Goal: Task Accomplishment & Management: Manage account settings

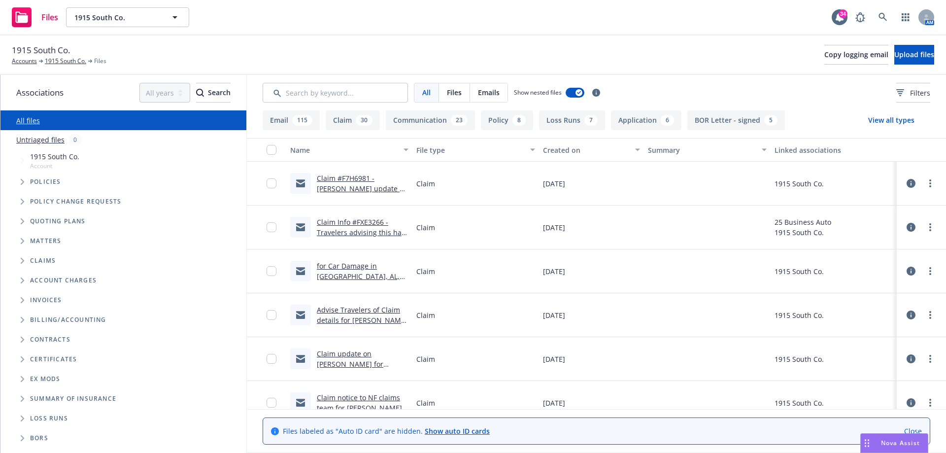
click at [882, 20] on icon at bounding box center [882, 17] width 9 height 9
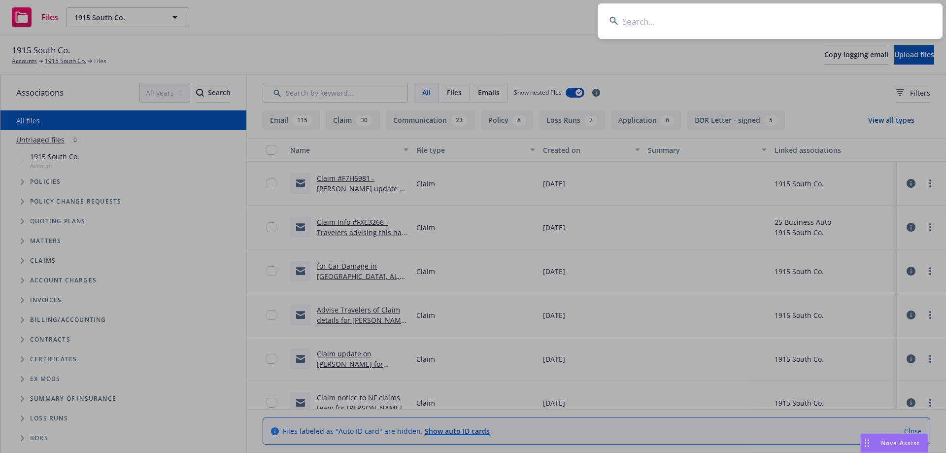
click at [843, 19] on input at bounding box center [769, 20] width 345 height 35
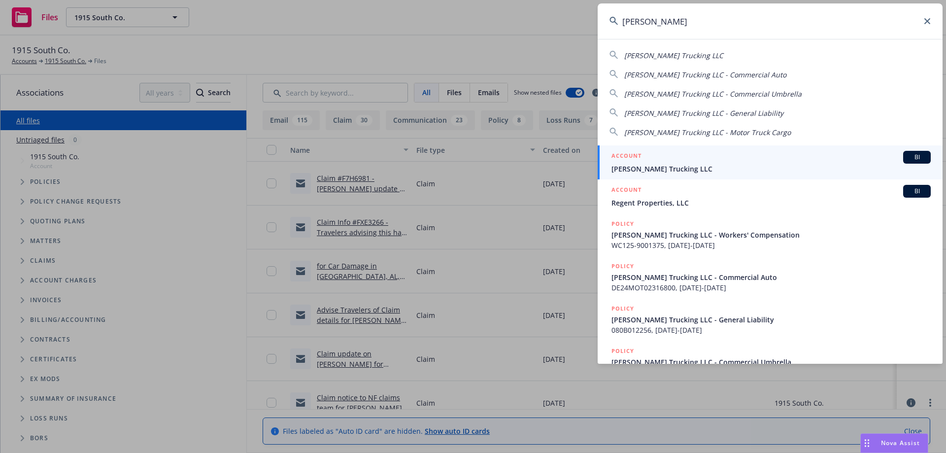
type input "[PERSON_NAME]"
click at [695, 160] on div "ACCOUNT BI" at bounding box center [770, 157] width 319 height 13
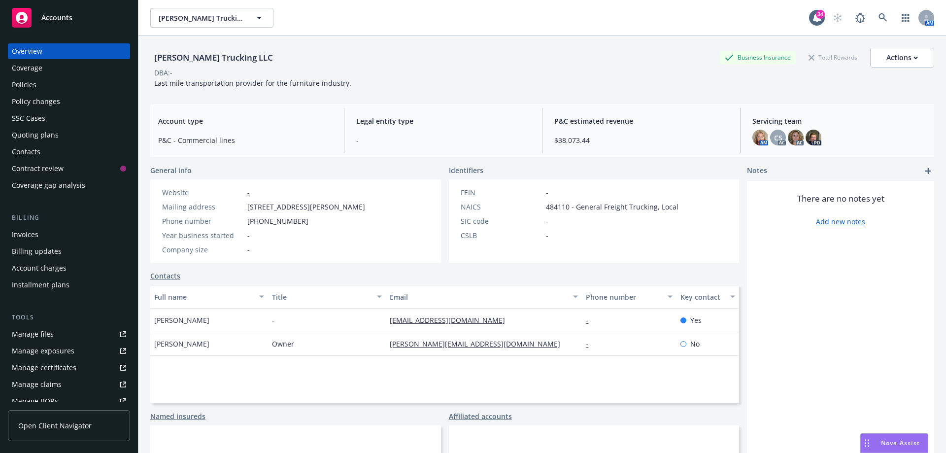
click at [415, 92] on div "[PERSON_NAME] Trucking LLC Business Insurance Total Rewards Actions DBA: - Last…" at bounding box center [542, 66] width 784 height 60
click at [48, 82] on div "Policies" at bounding box center [69, 85] width 114 height 16
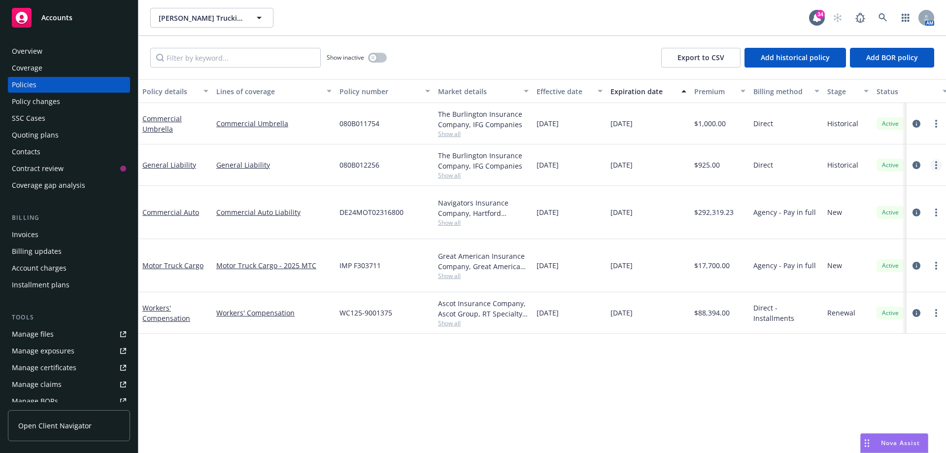
click at [938, 166] on link "more" at bounding box center [936, 165] width 12 height 12
click at [888, 208] on link "Renew with incumbent" at bounding box center [883, 205] width 116 height 20
select select "12"
select select "MI"
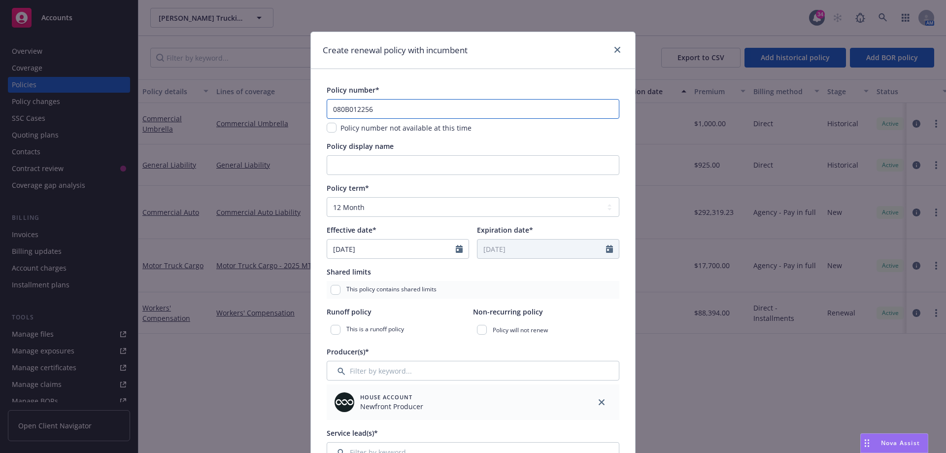
click at [398, 108] on input "080B012256" at bounding box center [473, 109] width 293 height 20
type input "0"
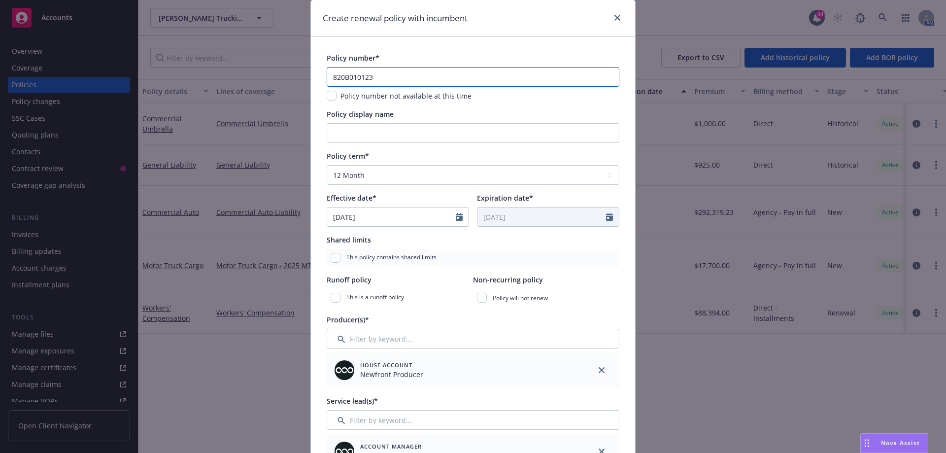
scroll to position [49, 0]
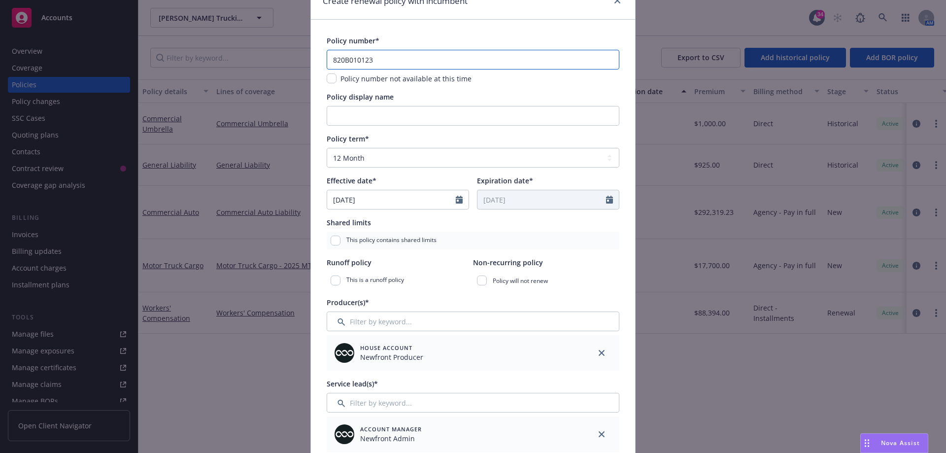
type input "820B010123"
click at [403, 324] on input "Filter by keyword..." at bounding box center [473, 321] width 293 height 20
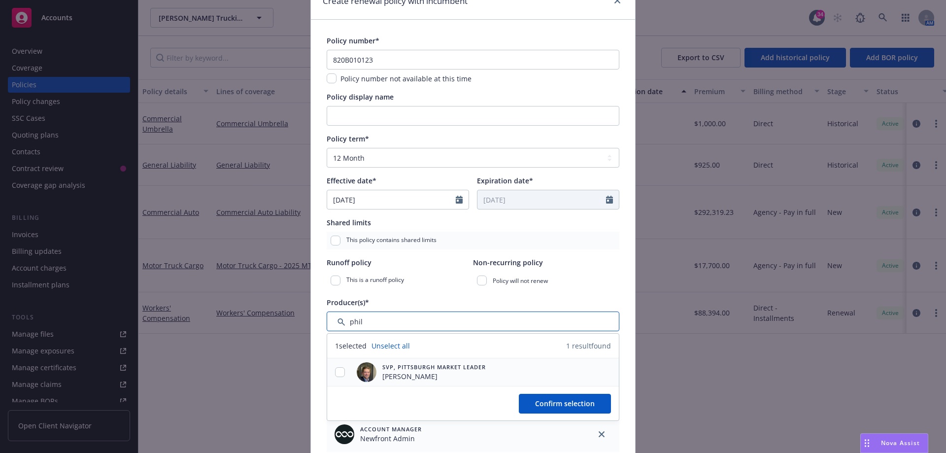
type input "phil"
click at [337, 373] on input "checkbox" at bounding box center [340, 372] width 10 height 10
checkbox input "true"
click at [568, 401] on span "Confirm selection" at bounding box center [565, 402] width 60 height 9
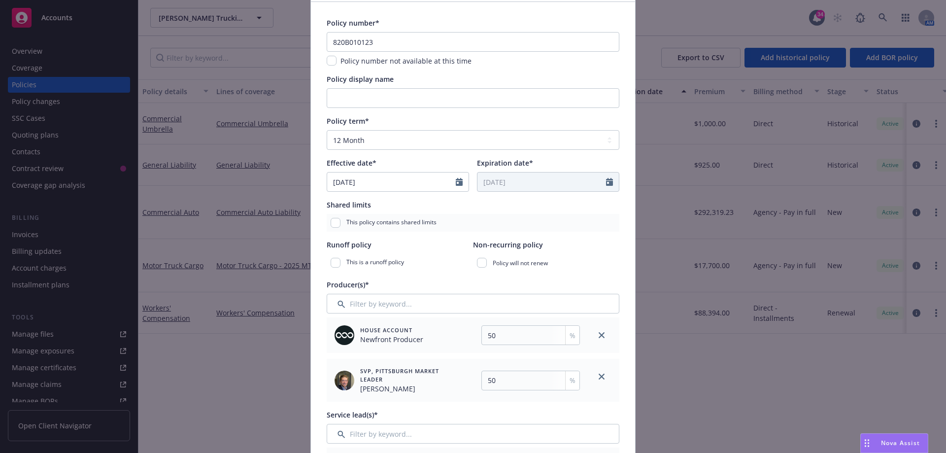
scroll to position [99, 0]
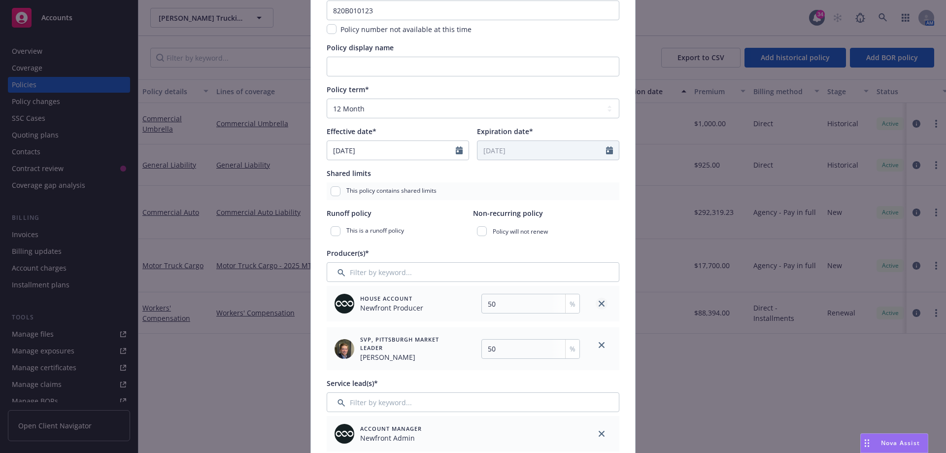
click at [598, 302] on icon "close" at bounding box center [601, 303] width 6 height 6
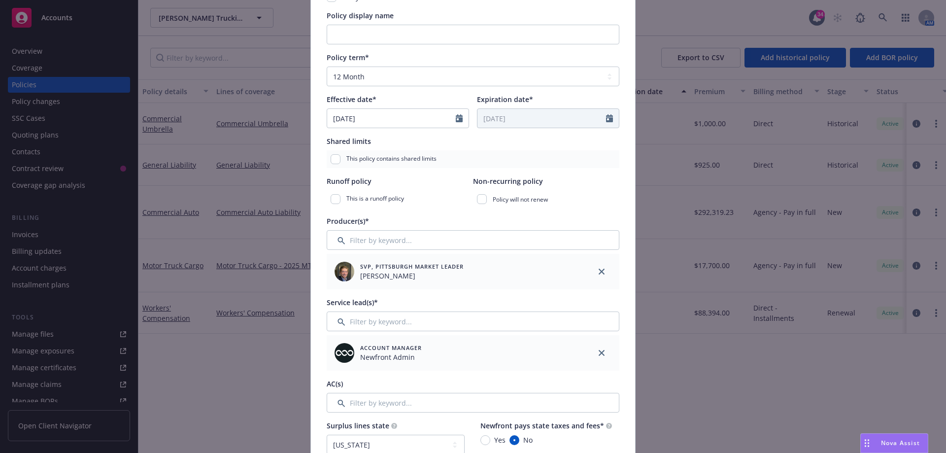
scroll to position [148, 0]
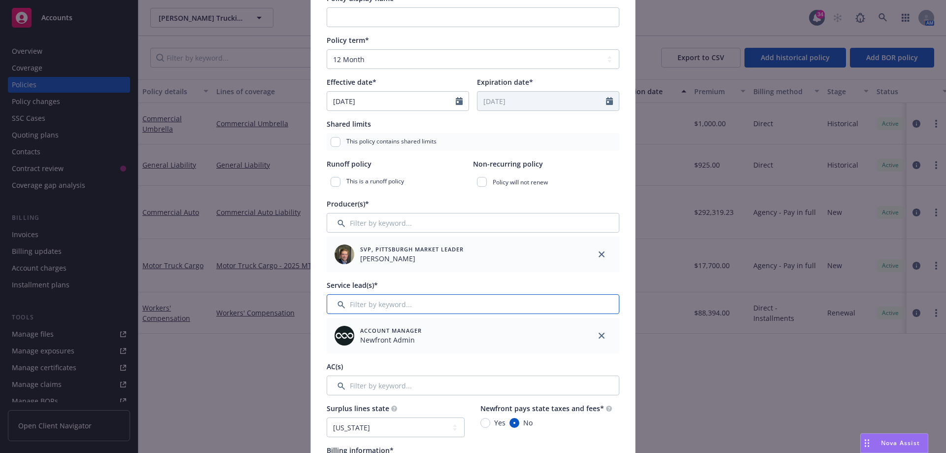
click at [380, 304] on input "Filter by keyword..." at bounding box center [473, 304] width 293 height 20
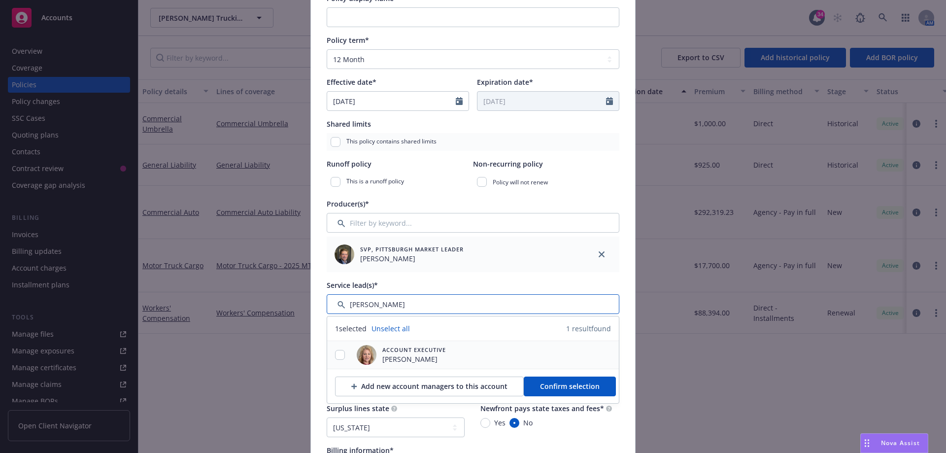
type input "[PERSON_NAME]"
drag, startPoint x: 335, startPoint y: 353, endPoint x: 447, endPoint y: 365, distance: 112.5
click at [335, 353] on input "checkbox" at bounding box center [340, 355] width 10 height 10
checkbox input "true"
click at [560, 391] on button "Confirm selection" at bounding box center [570, 386] width 92 height 20
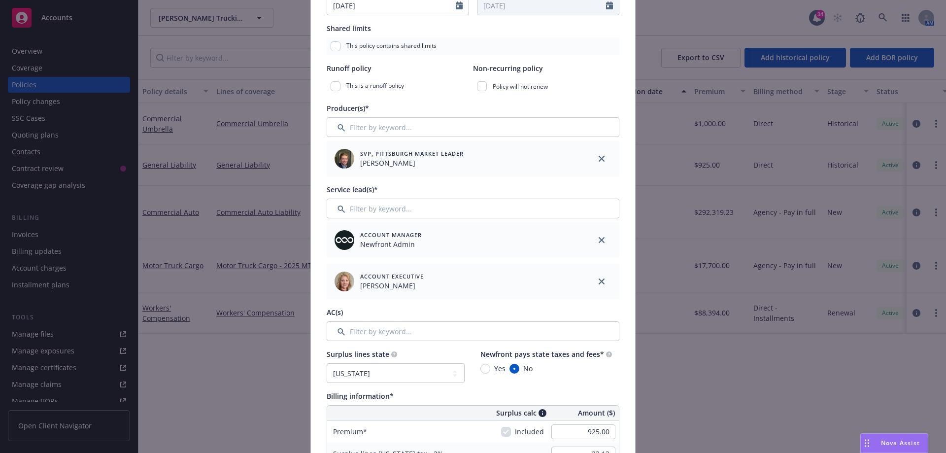
scroll to position [246, 0]
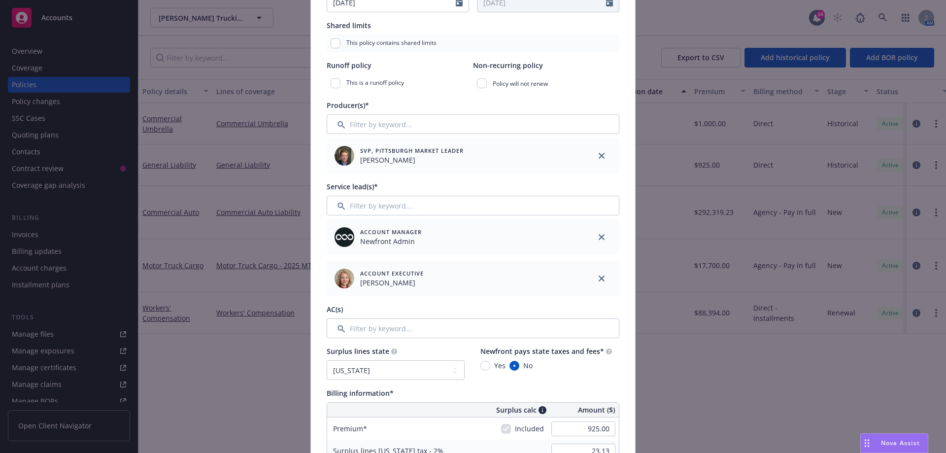
drag, startPoint x: 597, startPoint y: 232, endPoint x: 595, endPoint y: 214, distance: 17.8
click at [598, 232] on link "close" at bounding box center [601, 237] width 12 height 12
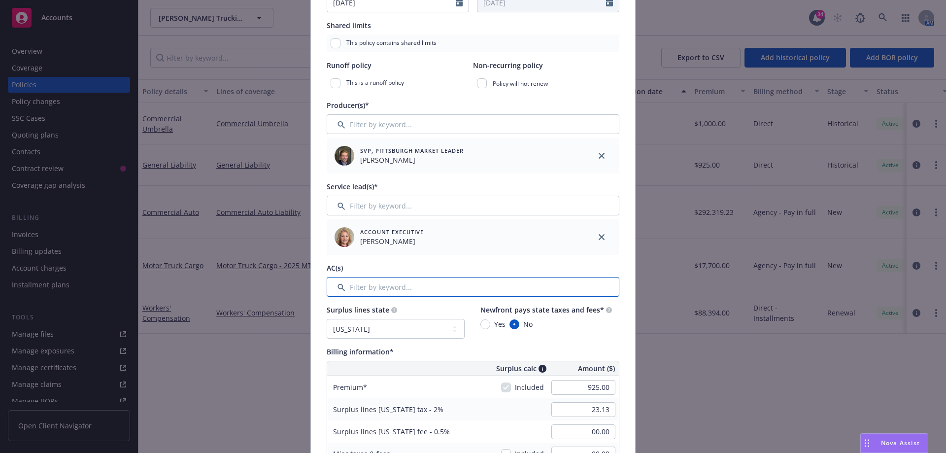
click at [427, 292] on input "Filter by keyword..." at bounding box center [473, 287] width 293 height 20
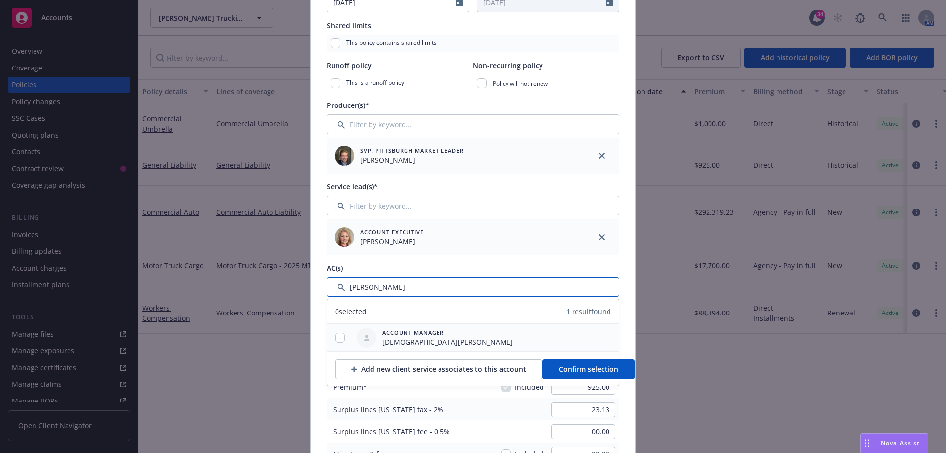
type input "[PERSON_NAME]"
drag, startPoint x: 334, startPoint y: 334, endPoint x: 361, endPoint y: 317, distance: 31.7
click at [335, 334] on input "checkbox" at bounding box center [340, 337] width 10 height 10
checkbox input "true"
drag, startPoint x: 570, startPoint y: 369, endPoint x: 528, endPoint y: 345, distance: 48.3
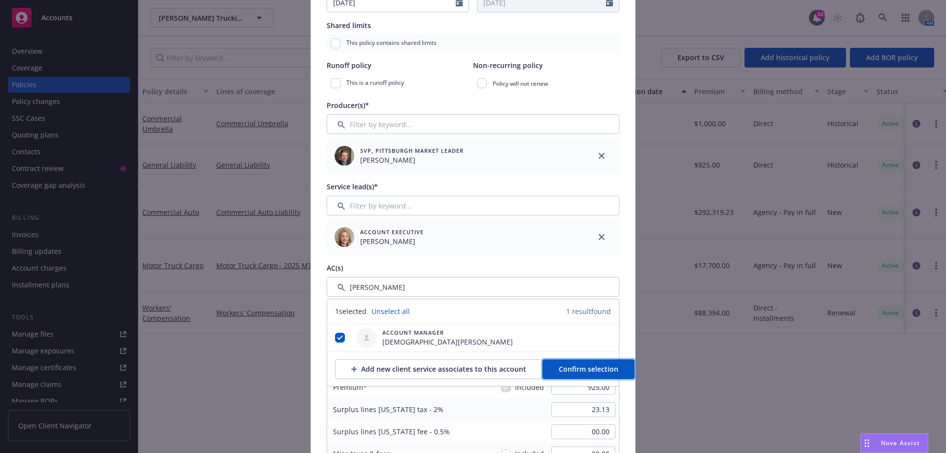
click at [570, 368] on span "Confirm selection" at bounding box center [589, 368] width 60 height 9
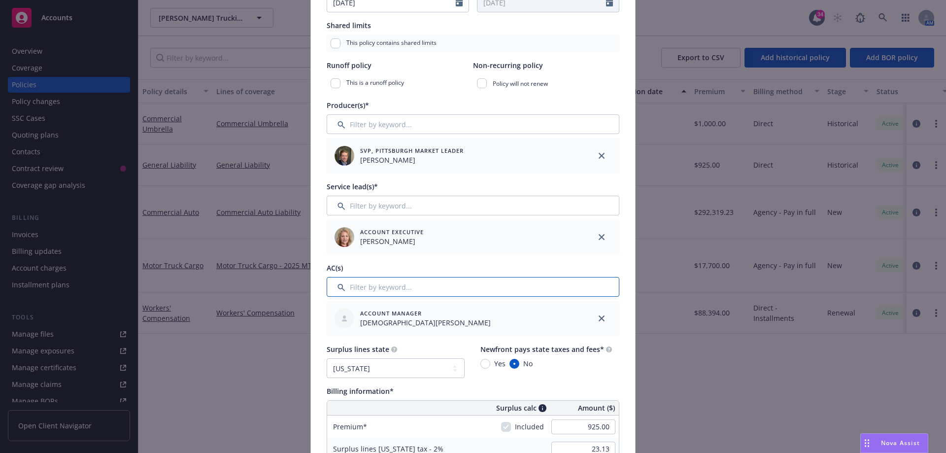
drag, startPoint x: 405, startPoint y: 287, endPoint x: 413, endPoint y: 286, distance: 7.5
click at [406, 287] on input "Filter by keyword..." at bounding box center [473, 287] width 293 height 20
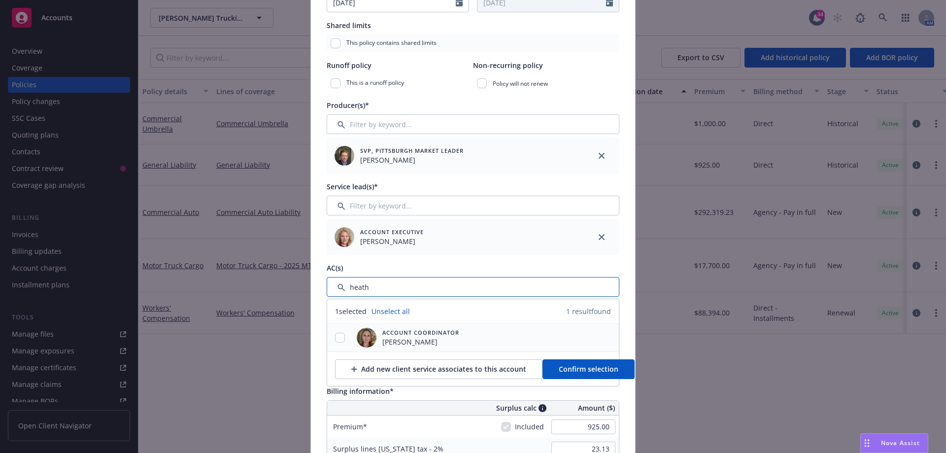
type input "heath"
click at [343, 335] on div at bounding box center [340, 337] width 26 height 10
drag, startPoint x: 336, startPoint y: 335, endPoint x: 341, endPoint y: 339, distance: 6.7
click at [335, 335] on input "checkbox" at bounding box center [340, 337] width 10 height 10
checkbox input "true"
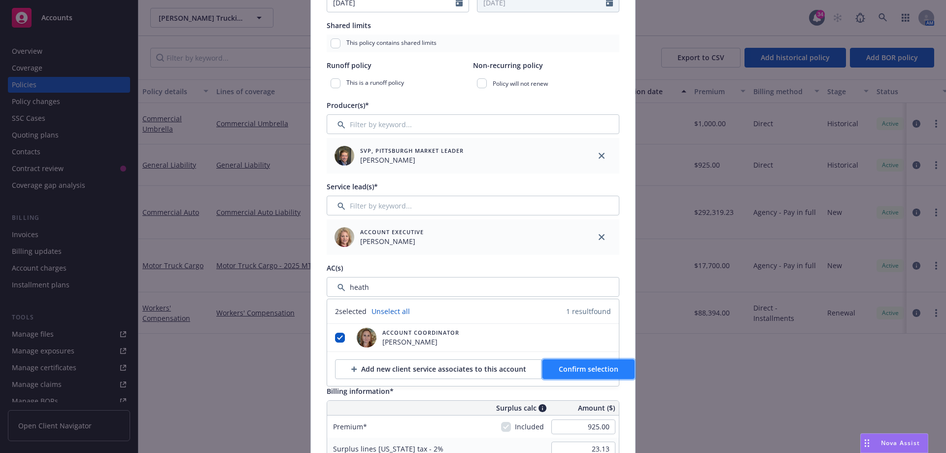
click at [582, 375] on button "Confirm selection" at bounding box center [588, 369] width 92 height 20
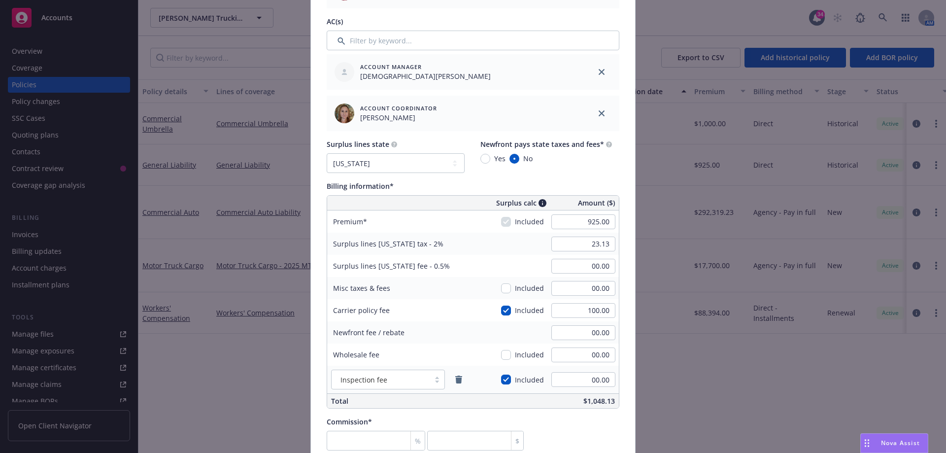
scroll to position [542, 0]
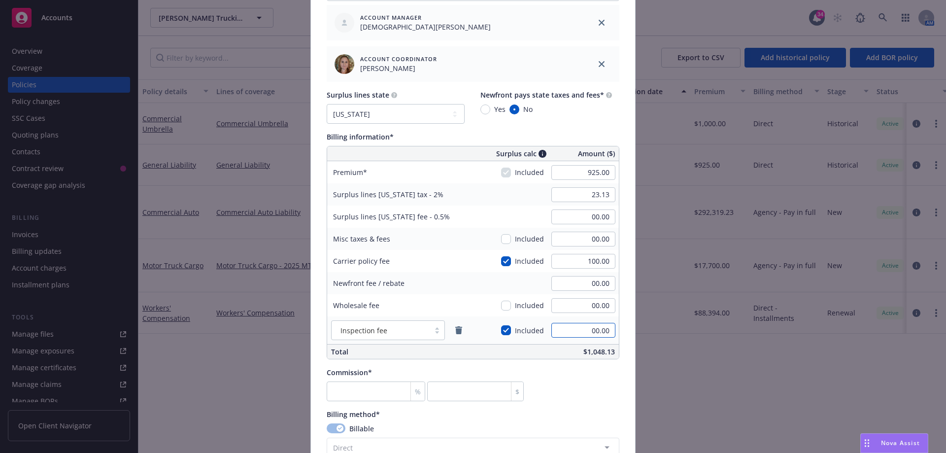
click at [592, 327] on input "00.00" at bounding box center [583, 330] width 64 height 15
type input "160.00"
type input "23.70"
type input "5.93"
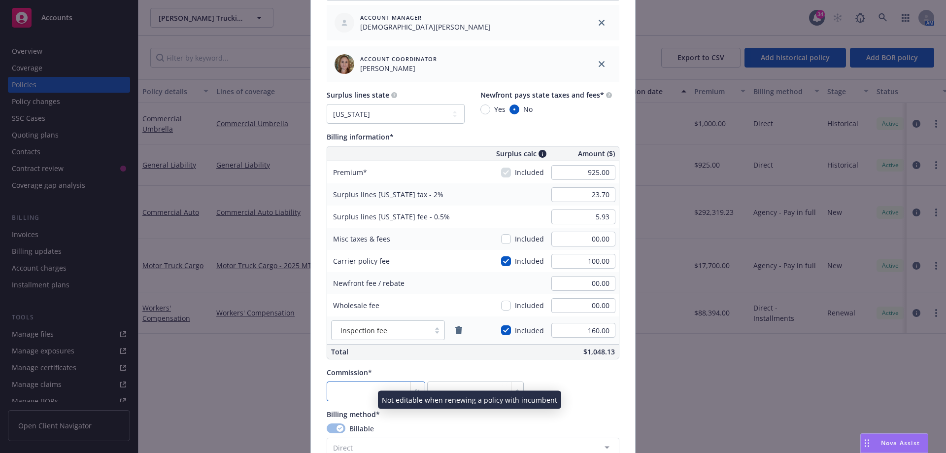
click at [347, 389] on input "number" at bounding box center [376, 391] width 99 height 20
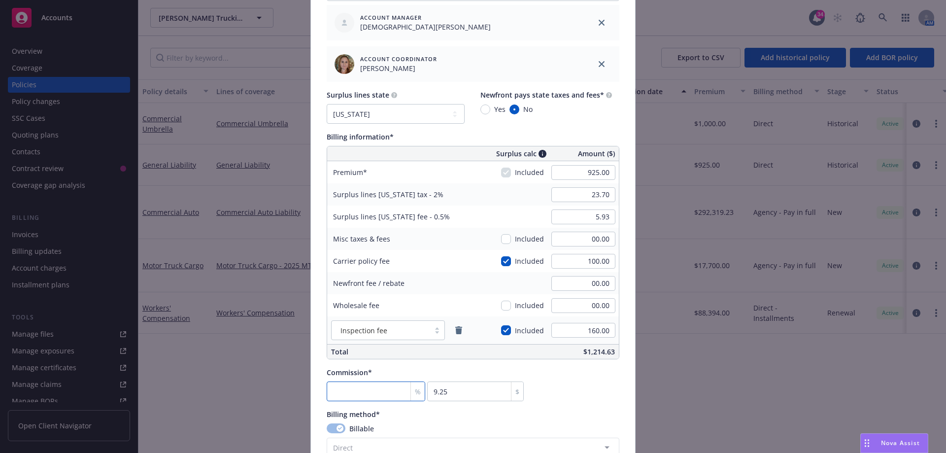
type input "1"
type input "9.25"
type input "10"
type input "92.5"
type input "10"
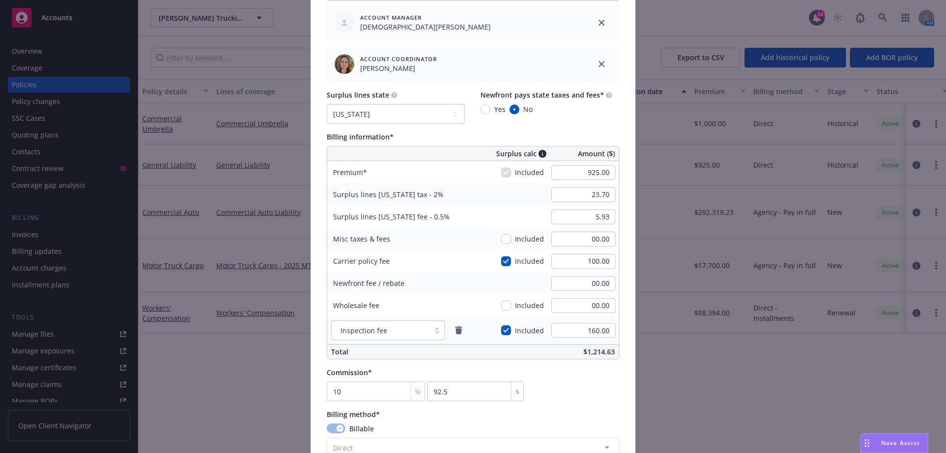
click at [571, 391] on div "Commission* 10 % 92.5 $" at bounding box center [473, 384] width 293 height 34
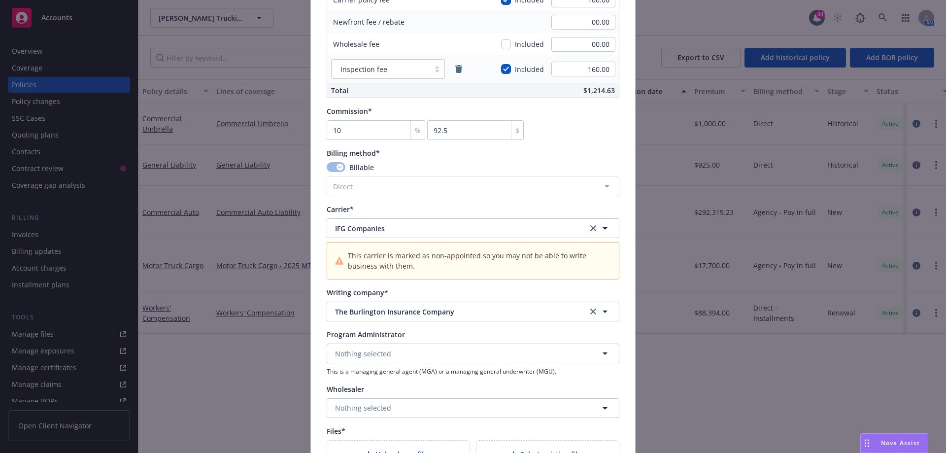
scroll to position [788, 0]
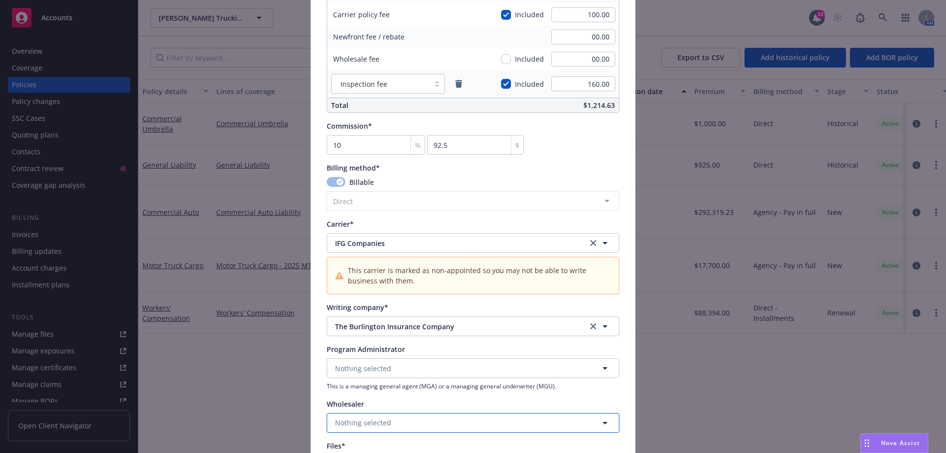
click at [363, 422] on span "Nothing selected" at bounding box center [363, 422] width 56 height 10
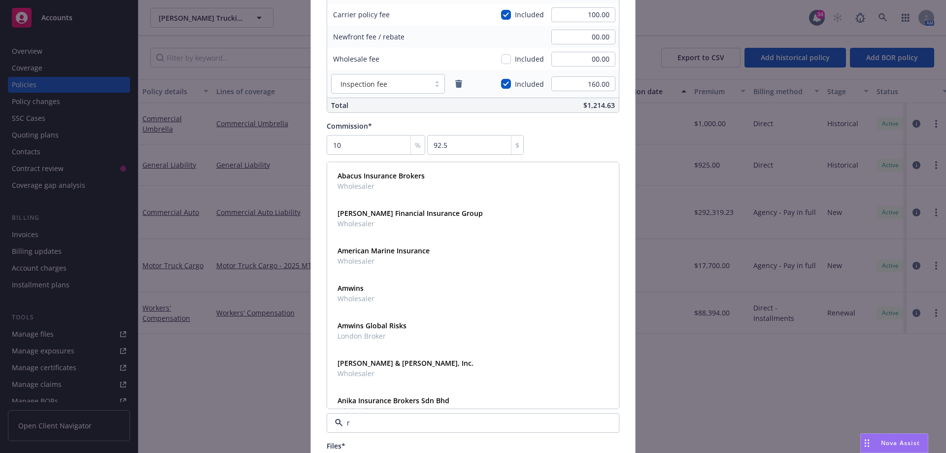
type input "rt"
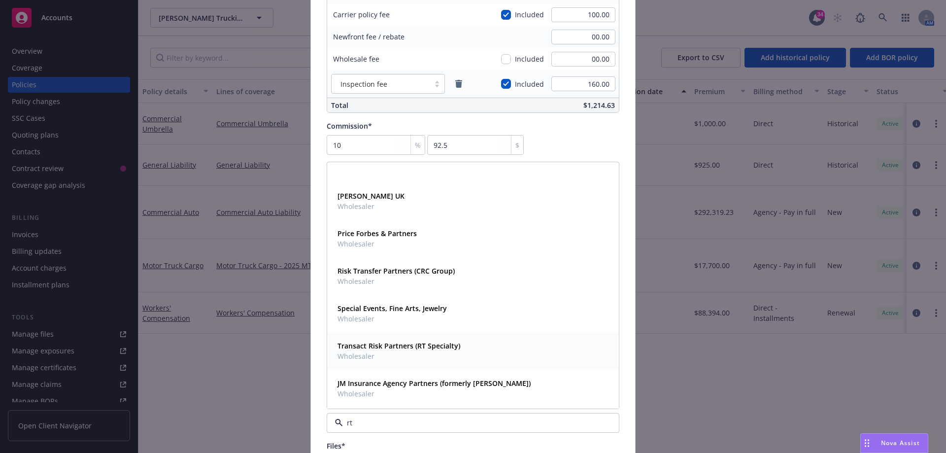
scroll to position [203, 0]
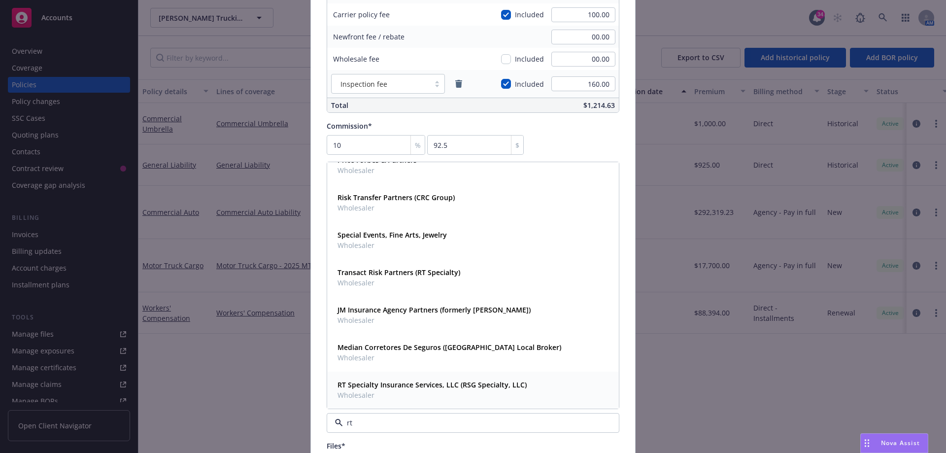
click at [423, 388] on strong "RT Specialty Insurance Services, LLC (RSG Specialty, LLC)" at bounding box center [431, 384] width 189 height 9
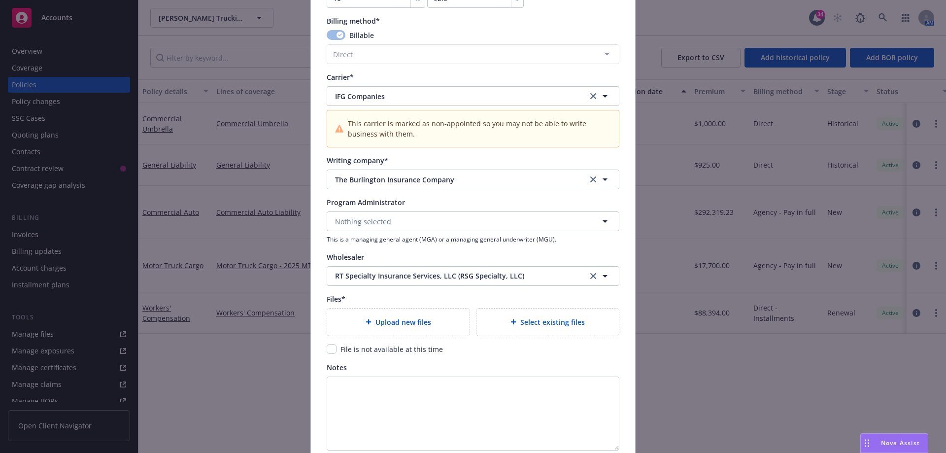
scroll to position [936, 0]
click at [406, 318] on span "Upload new files" at bounding box center [403, 321] width 56 height 10
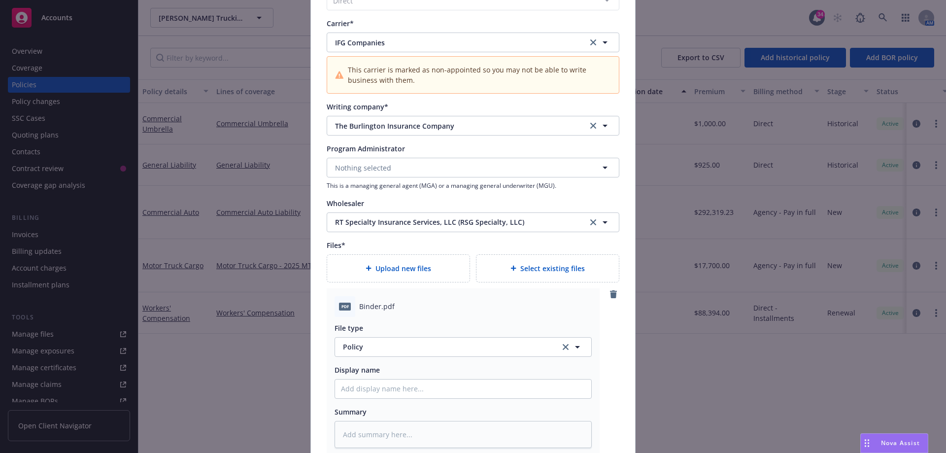
scroll to position [1084, 0]
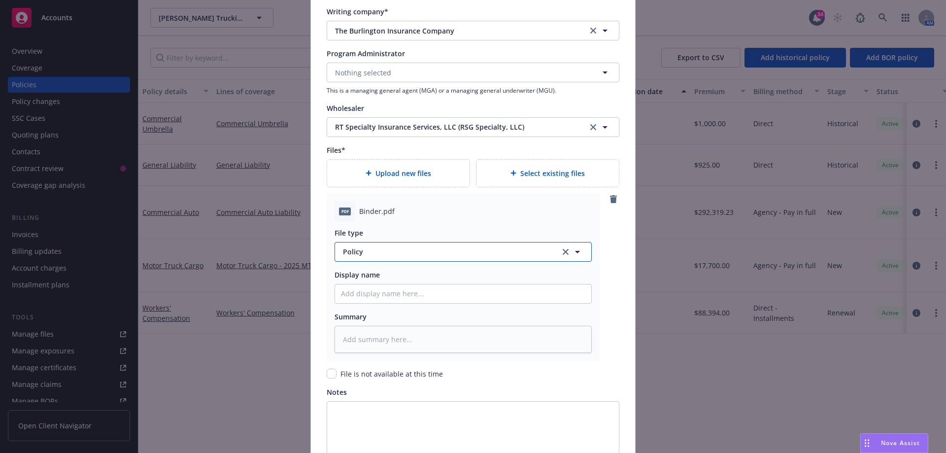
click at [358, 251] on span "Policy" at bounding box center [446, 251] width 206 height 10
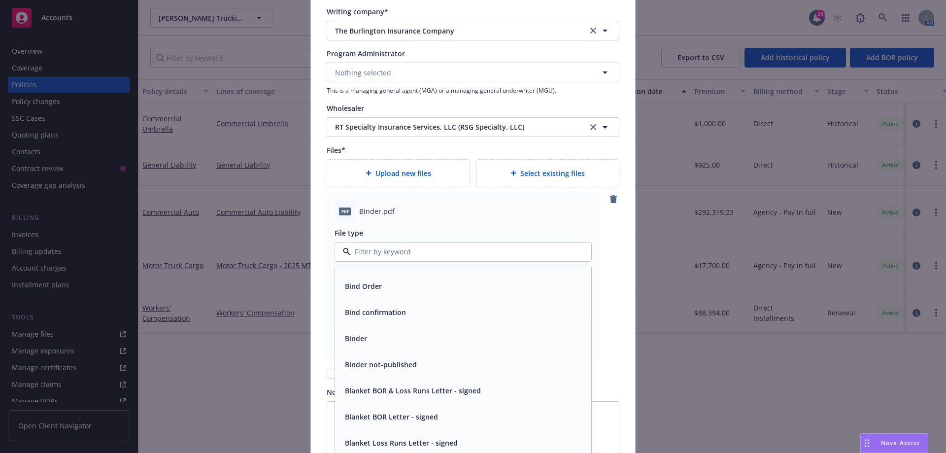
scroll to position [542, 0]
drag, startPoint x: 352, startPoint y: 338, endPoint x: 348, endPoint y: 335, distance: 5.2
click at [351, 338] on span "Binder" at bounding box center [356, 337] width 22 height 10
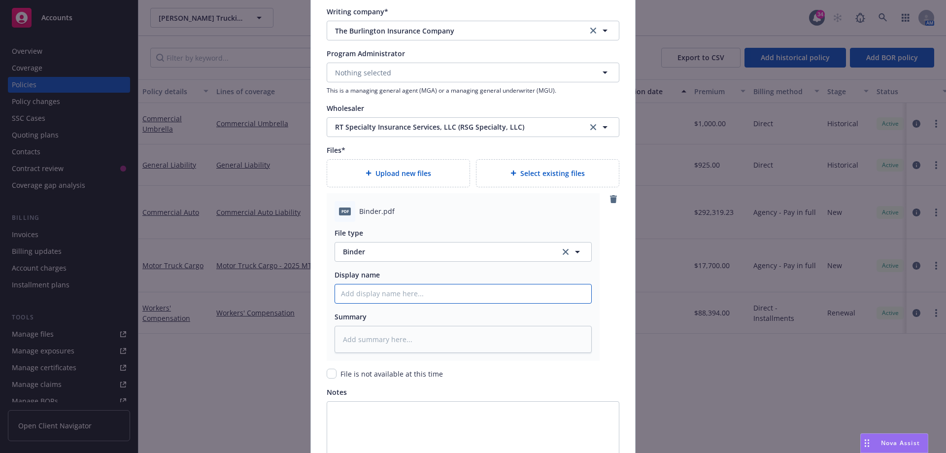
click at [382, 296] on input "Policy display name" at bounding box center [463, 293] width 256 height 19
type textarea "x"
type input "2"
type textarea "x"
type input "25"
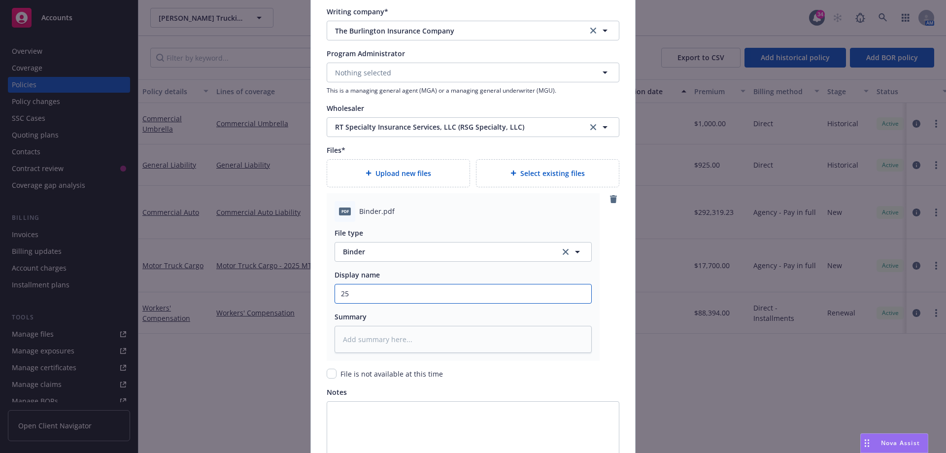
type textarea "x"
type input "25-"
type textarea "x"
type input "25-2"
type textarea "x"
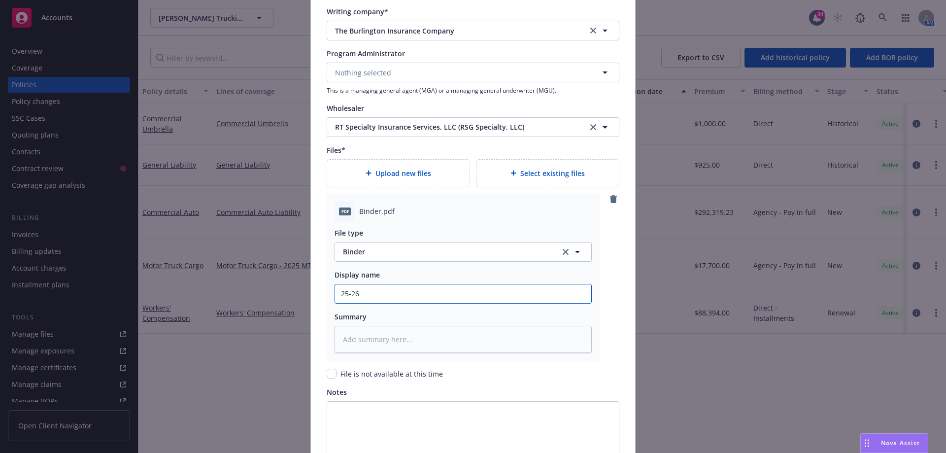
type input "25-26"
click at [614, 323] on div "pdf Binder.pdf File type Binder Display name 25-26 Summary" at bounding box center [473, 276] width 293 height 167
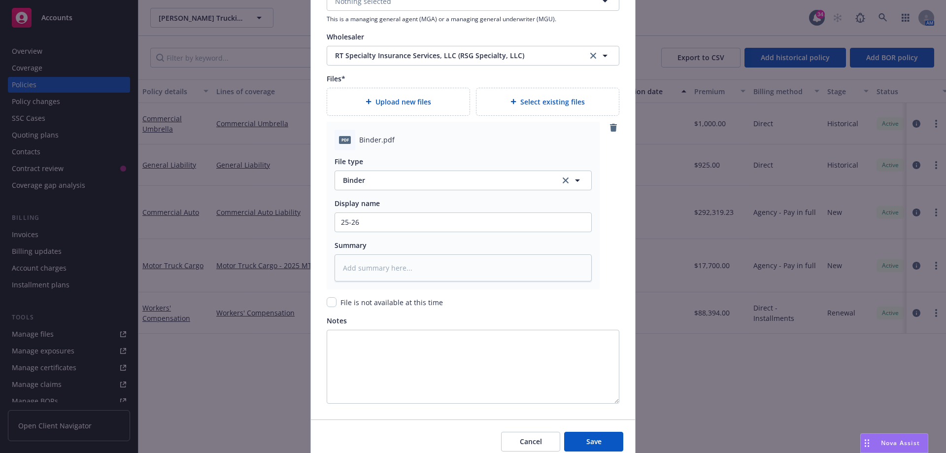
scroll to position [1099, 0]
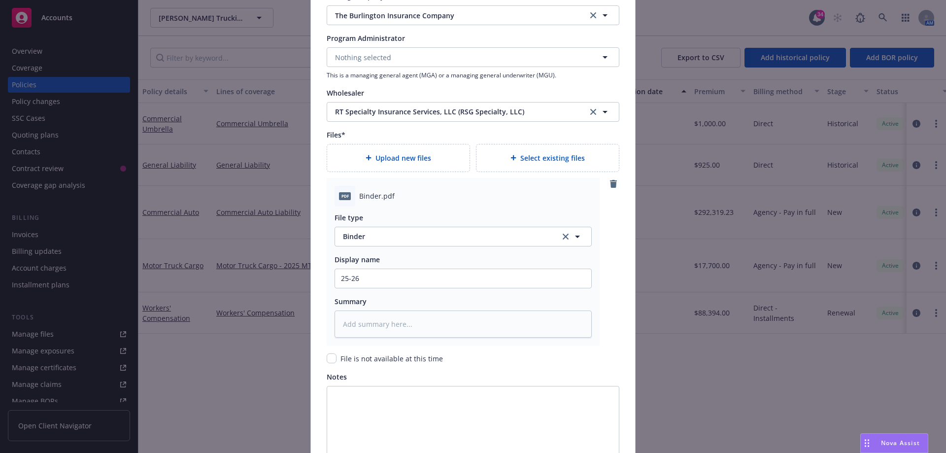
type textarea "x"
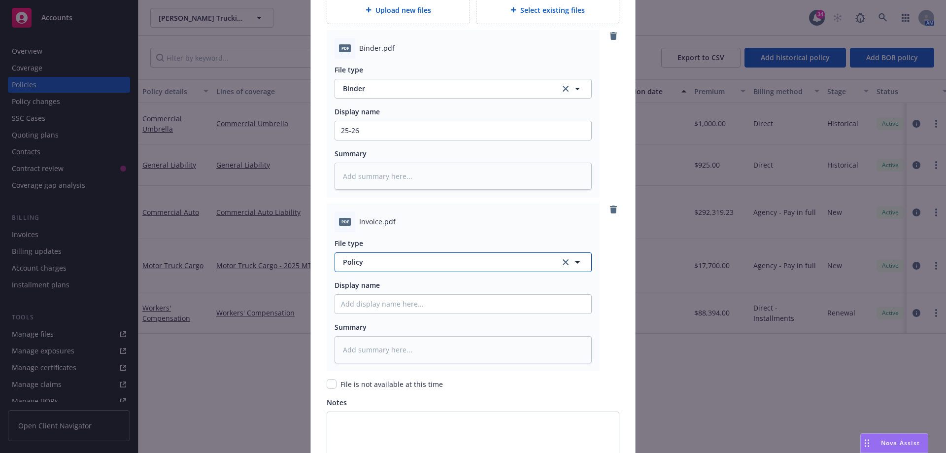
click at [369, 265] on span "Policy" at bounding box center [446, 262] width 206 height 10
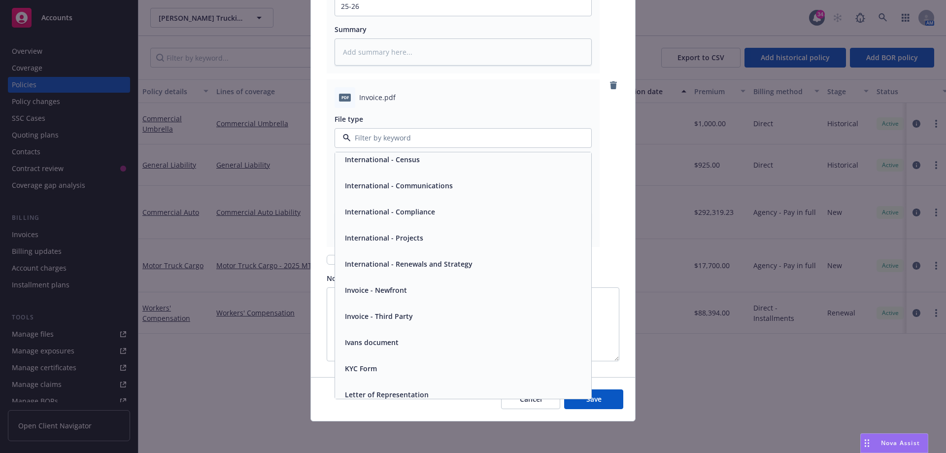
scroll to position [2216, 0]
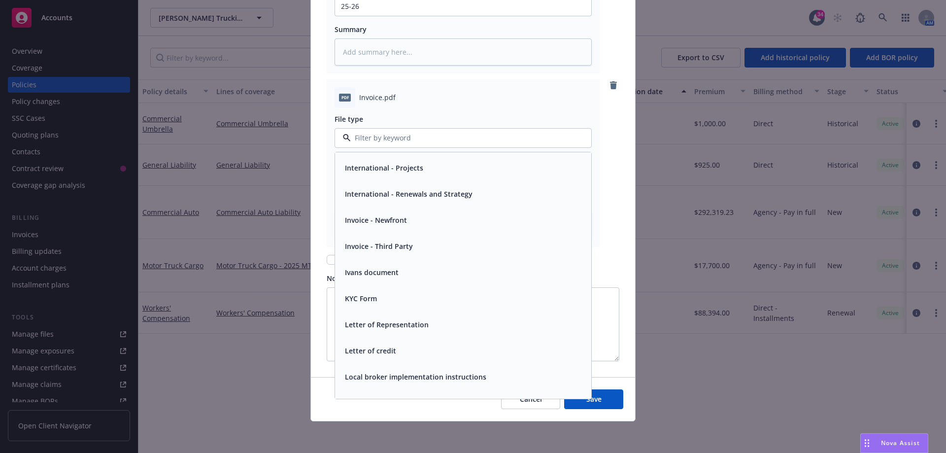
click at [376, 245] on span "Invoice - Third Party" at bounding box center [379, 246] width 68 height 10
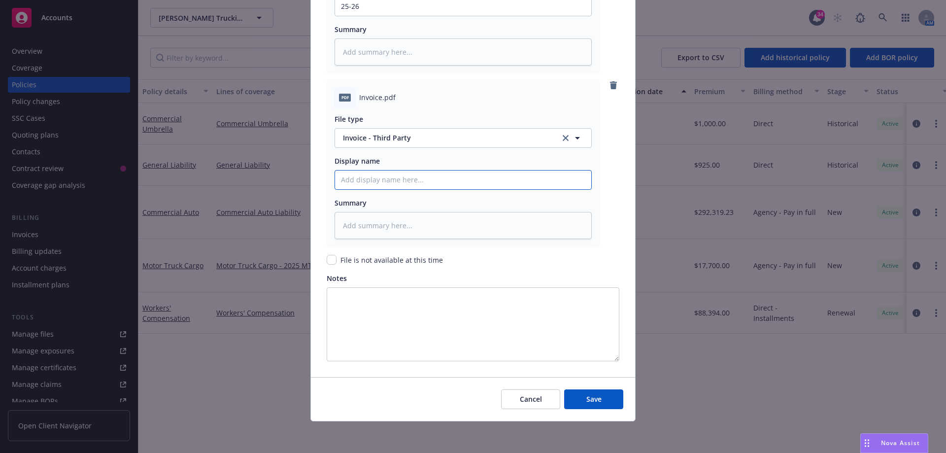
click at [393, 16] on input "Policy display name" at bounding box center [463, 6] width 256 height 19
type textarea "x"
type input "C"
type textarea "x"
type input "Ca"
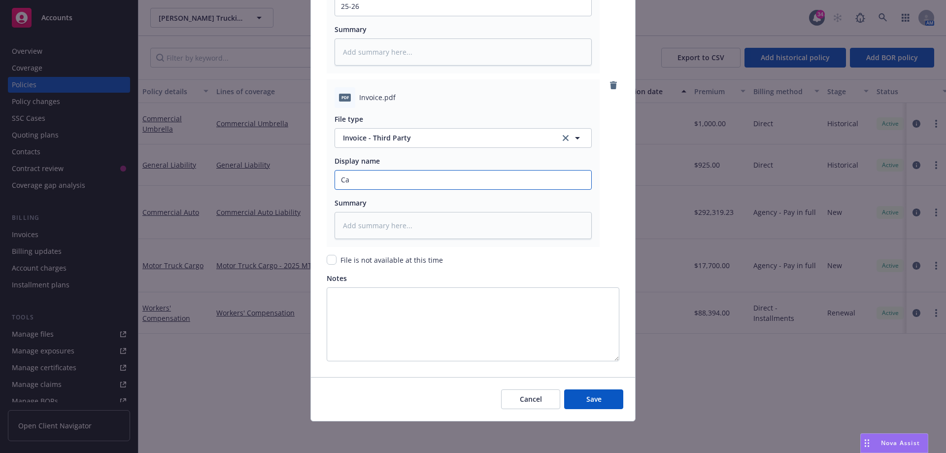
type textarea "x"
type input "Car"
type textarea "x"
type input "[PERSON_NAME]"
type textarea "x"
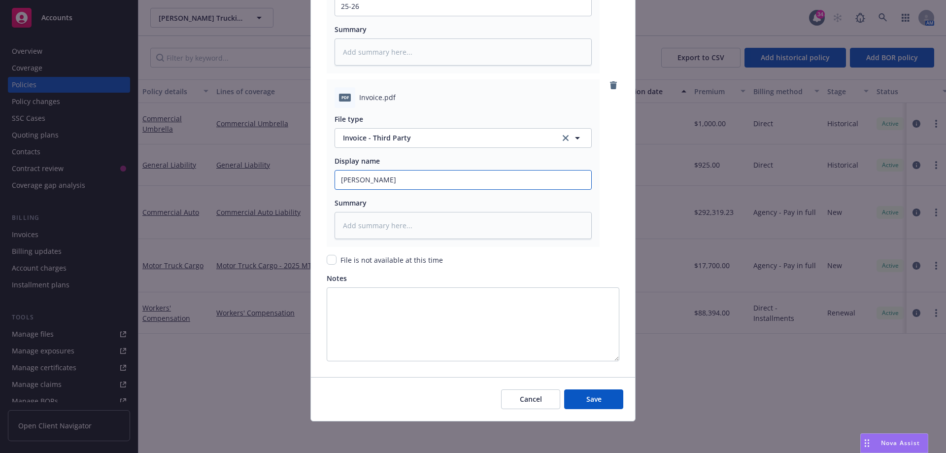
type input "[PERSON_NAME]"
type textarea "x"
type input "[PERSON_NAME]"
type textarea "x"
type input "Carrier"
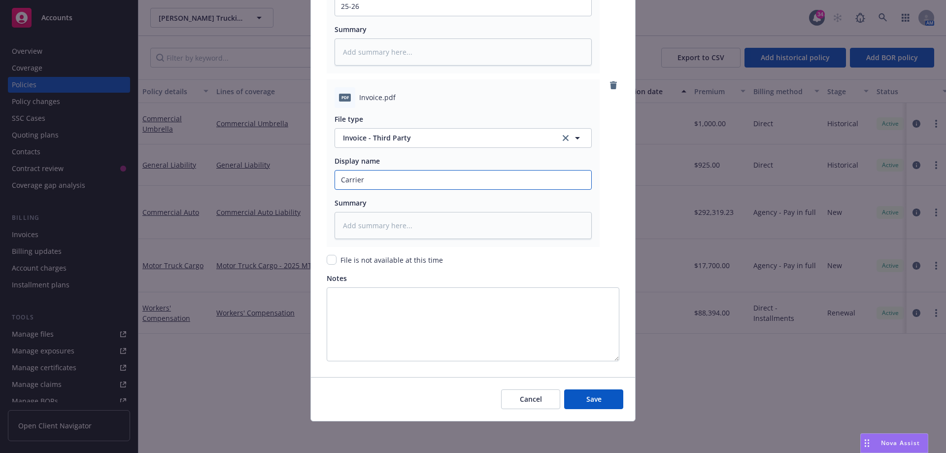
type textarea "x"
type input "Carrier I"
type textarea "x"
type input "Carrier Inv"
type textarea "x"
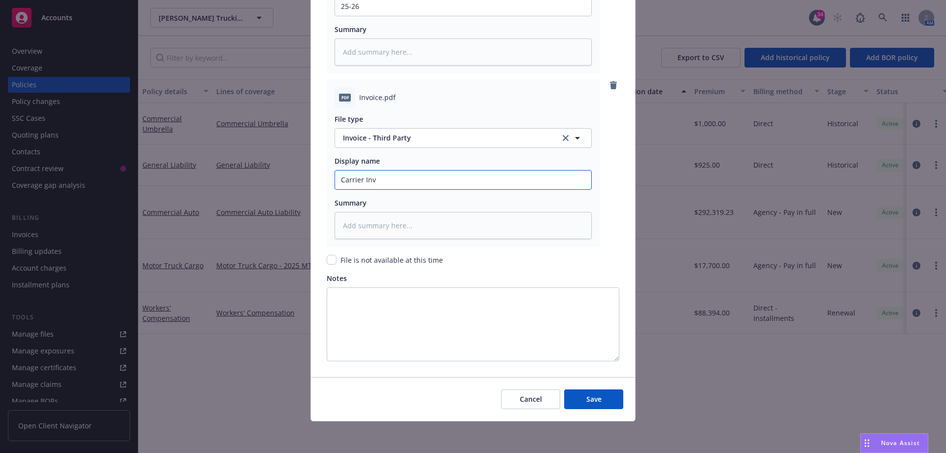
type input "Carrier Invo"
type textarea "x"
type input "Carrier Invoi"
type textarea "x"
type input "Carrier Invoic"
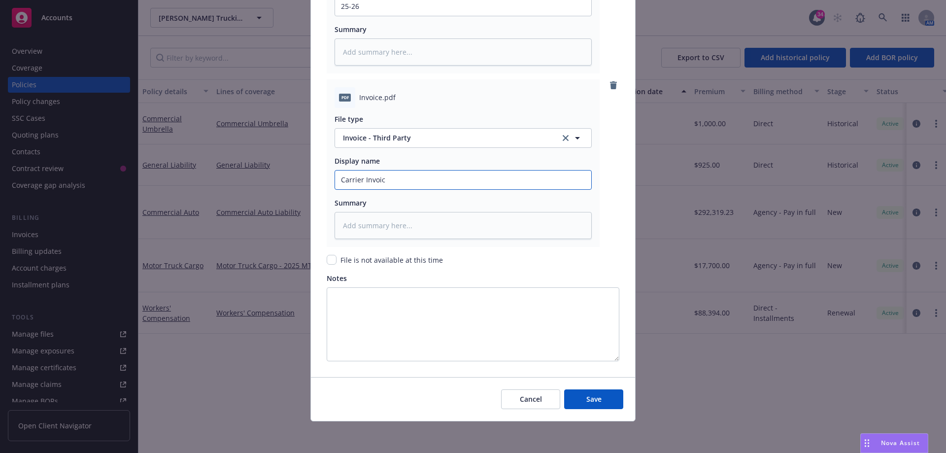
type textarea "x"
type input "Carrier Invoice"
type textarea "x"
type input "Carrier Invoice"
drag, startPoint x: 611, startPoint y: 176, endPoint x: 605, endPoint y: 176, distance: 5.9
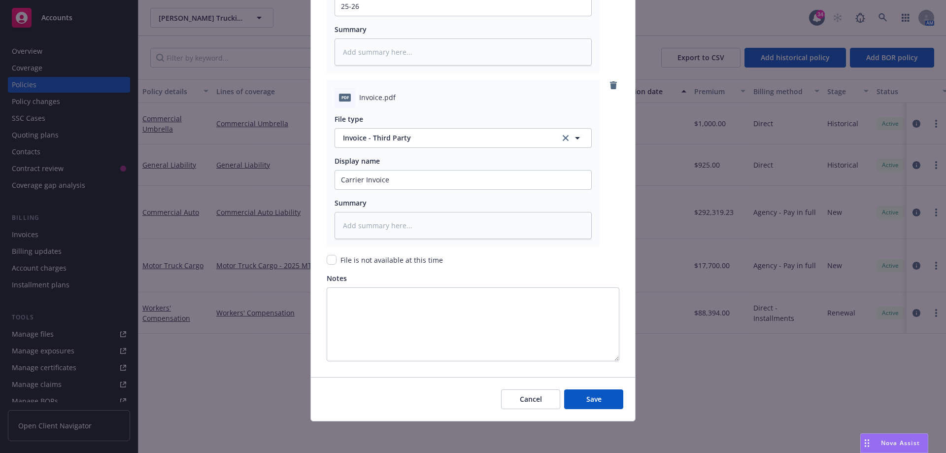
click at [611, 176] on div "pdf Invoice.pdf File type Invoice - Third Party Display name Carrier Invoice Su…" at bounding box center [473, 162] width 293 height 167
click at [586, 399] on span "Save" at bounding box center [593, 398] width 15 height 9
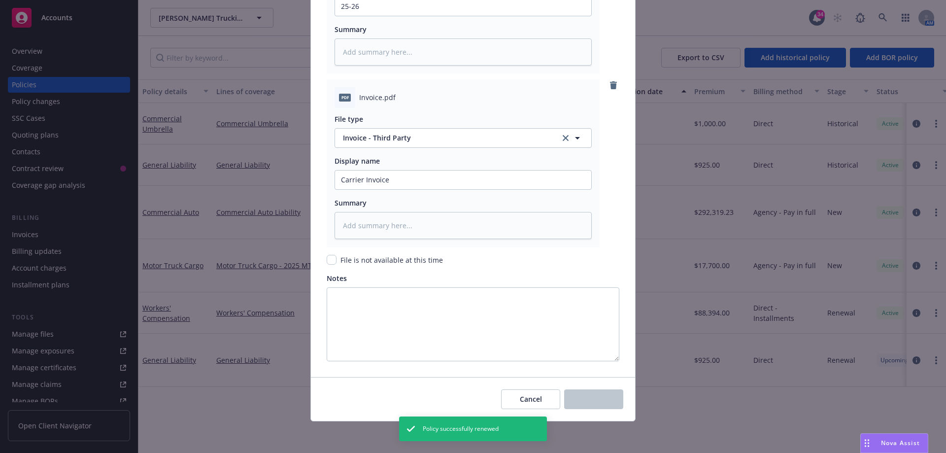
type textarea "x"
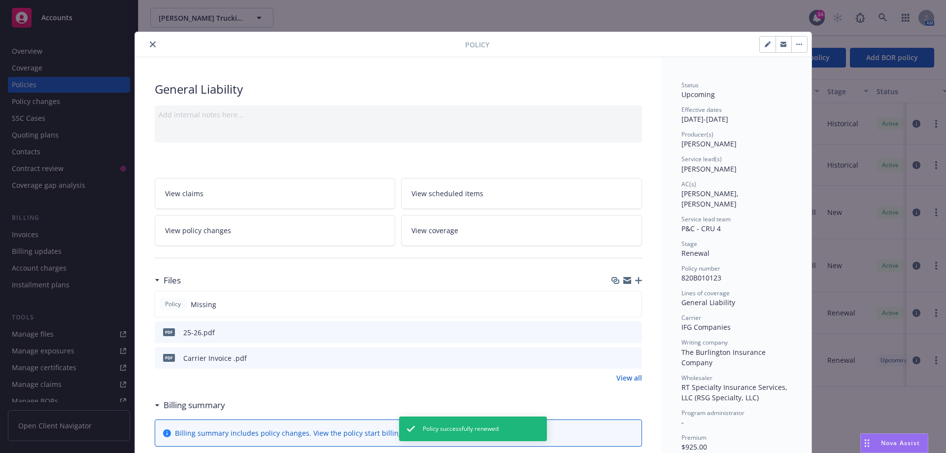
click at [228, 226] on link "View policy changes" at bounding box center [275, 230] width 241 height 31
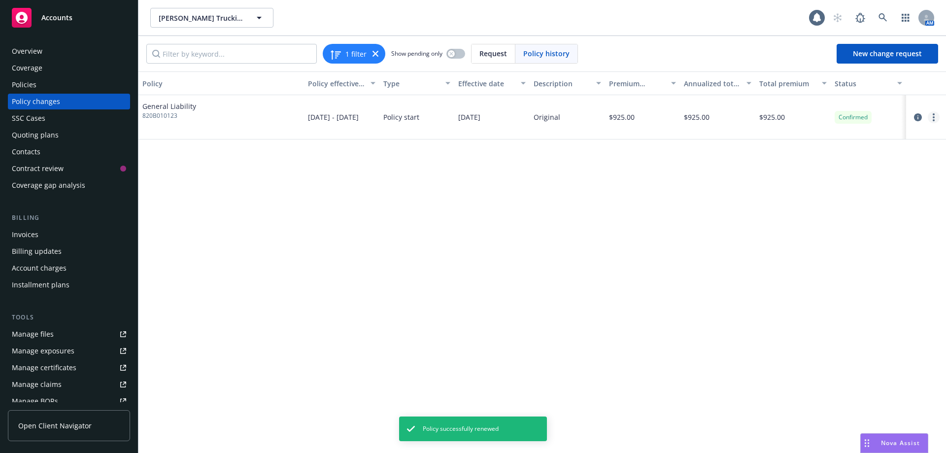
click at [936, 118] on link "more" at bounding box center [933, 117] width 12 height 12
click at [799, 196] on link "Edit billing info" at bounding box center [854, 197] width 169 height 20
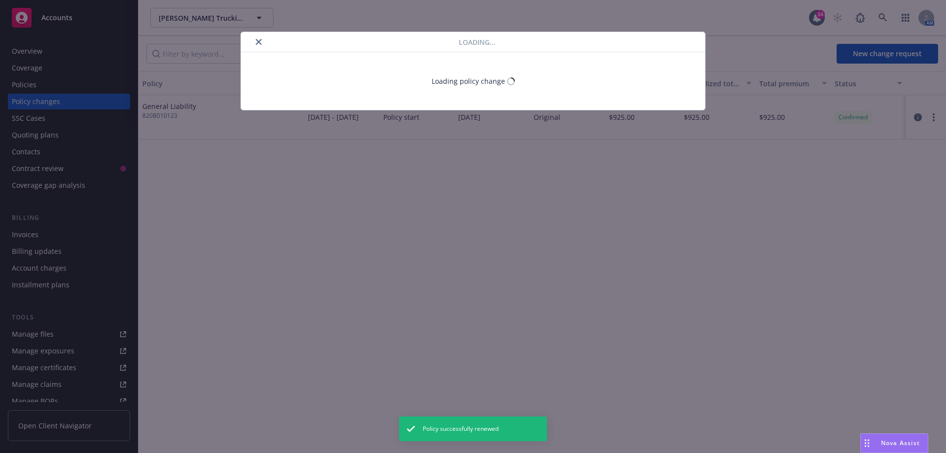
select select "MI"
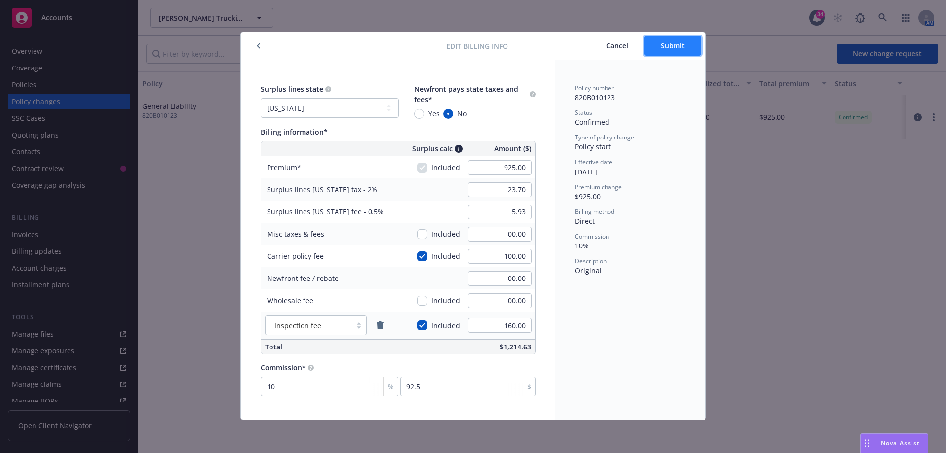
click at [671, 44] on span "Submit" at bounding box center [672, 45] width 24 height 9
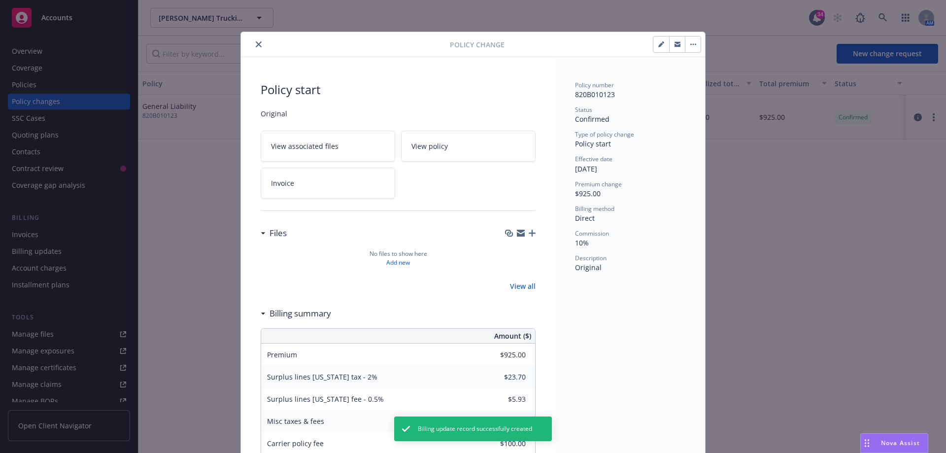
click at [256, 42] on icon "close" at bounding box center [259, 44] width 6 height 6
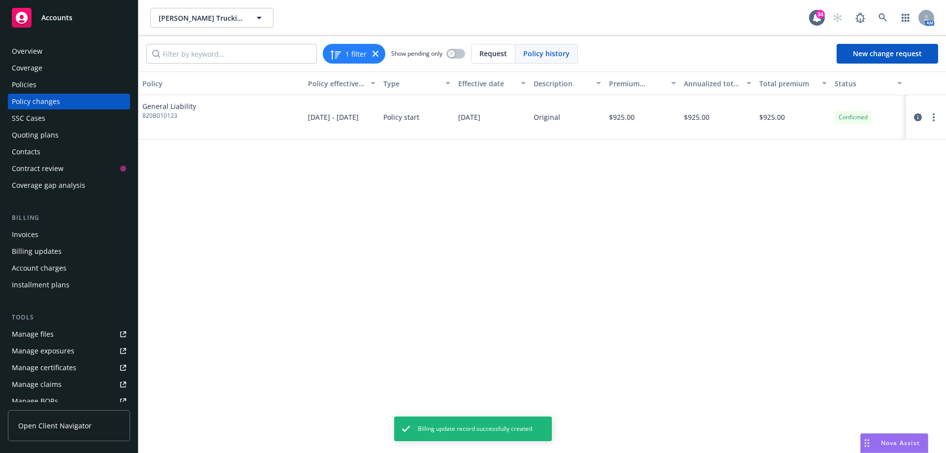
click at [46, 89] on div "Policies" at bounding box center [69, 85] width 114 height 16
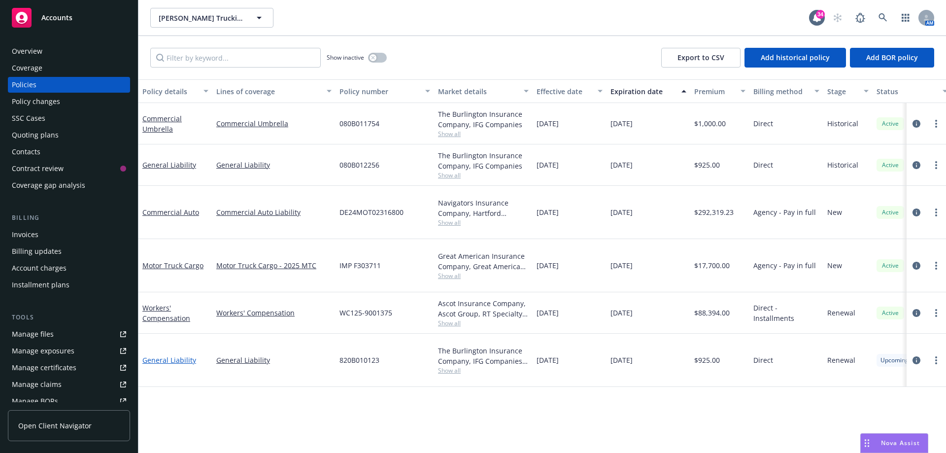
click at [167, 355] on link "General Liability" at bounding box center [169, 359] width 54 height 9
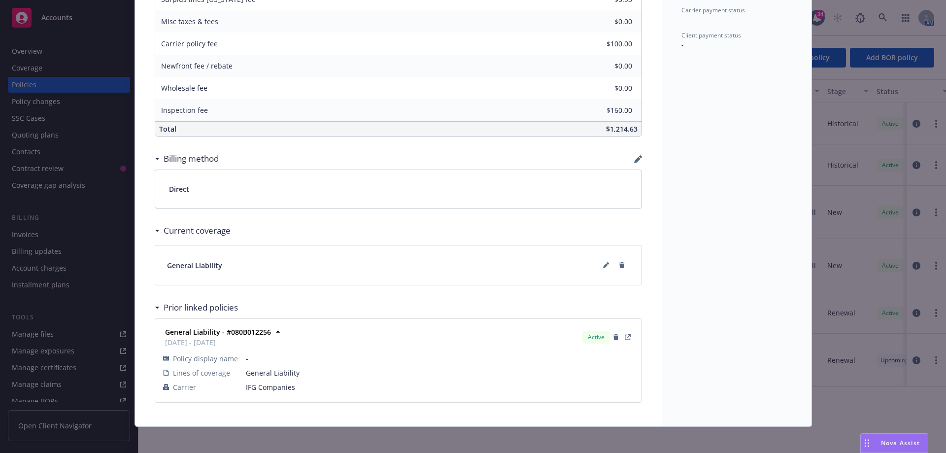
scroll to position [531, 0]
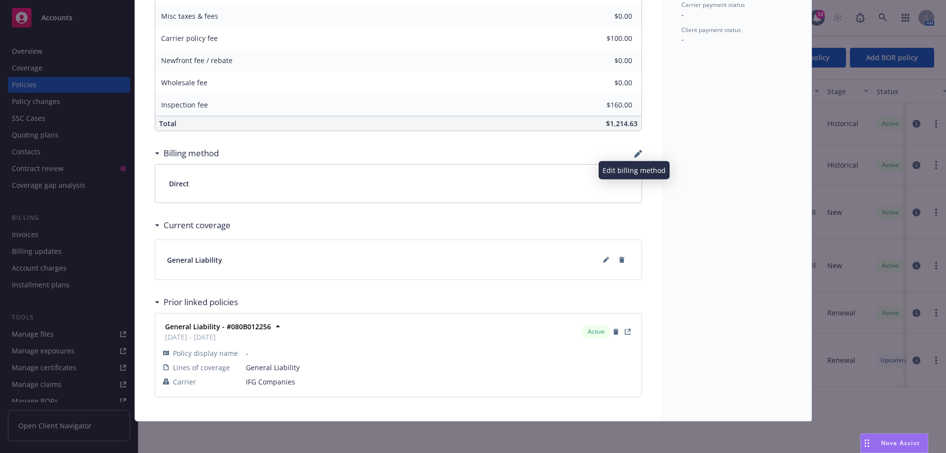
click at [634, 157] on icon "button" at bounding box center [637, 154] width 6 height 6
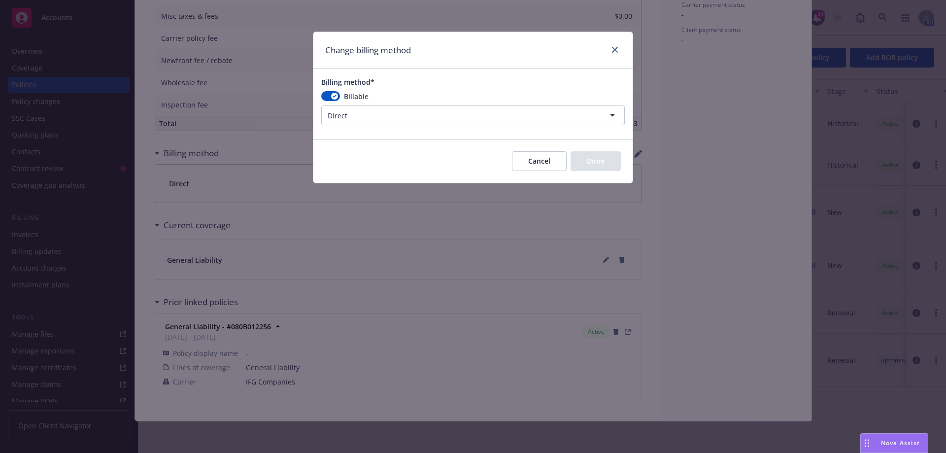
click at [357, 113] on html "Accounts Overview Coverage Policies Policy changes SSC Cases Quoting plans Cont…" at bounding box center [473, 226] width 946 height 453
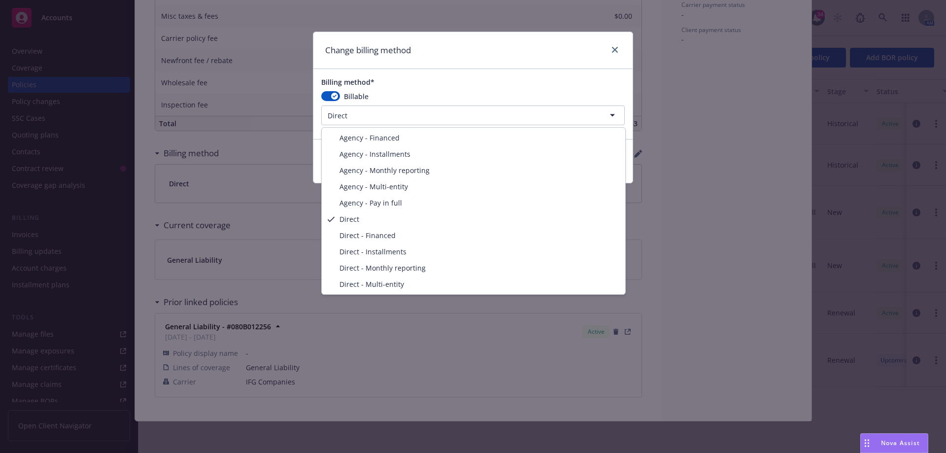
select select "AGENCY_PAY_IN_FULL"
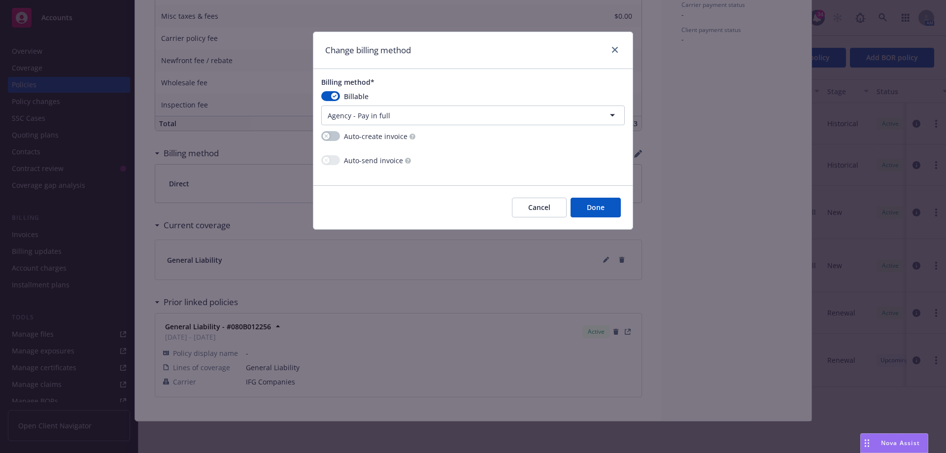
click at [583, 203] on button "Done" at bounding box center [595, 208] width 50 height 20
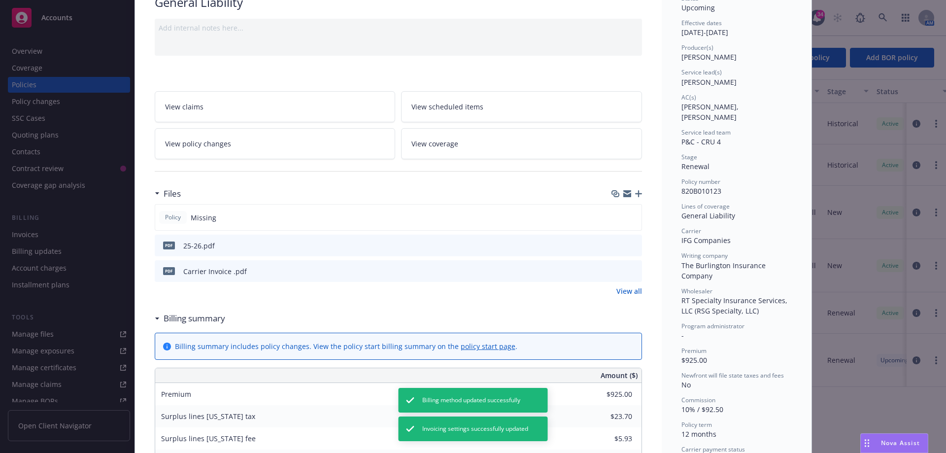
scroll to position [0, 0]
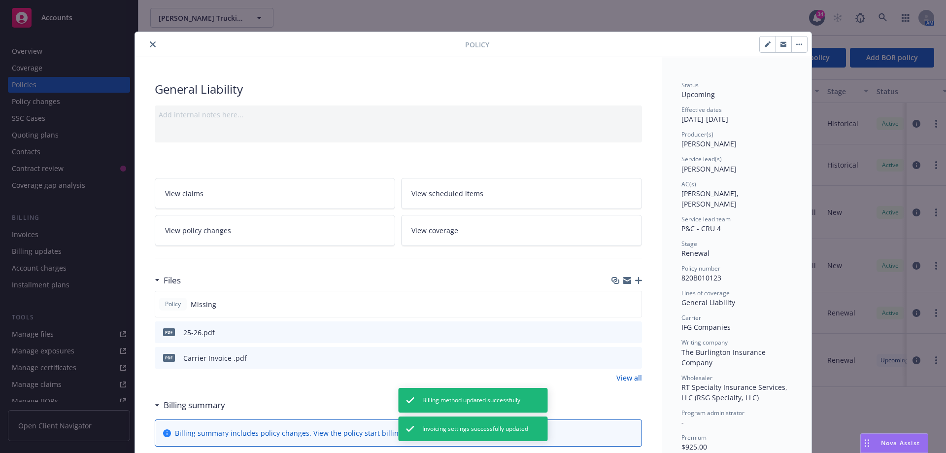
click at [278, 225] on link "View policy changes" at bounding box center [275, 230] width 241 height 31
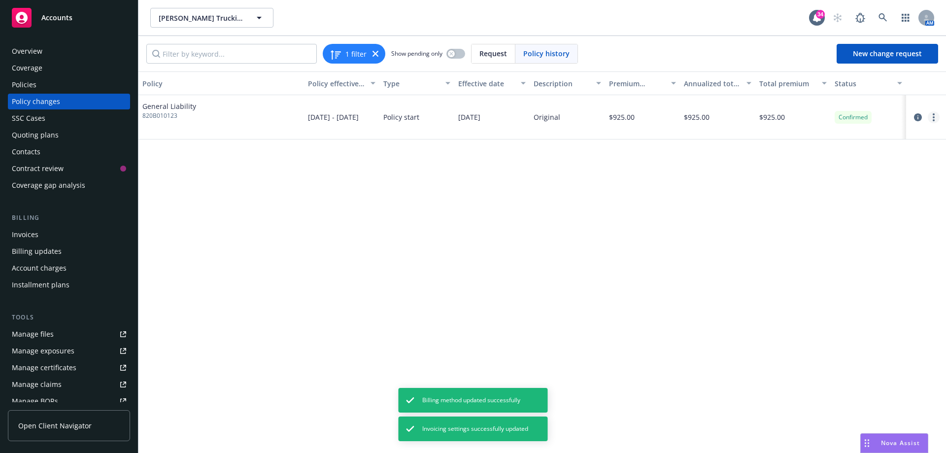
click at [938, 120] on link "more" at bounding box center [933, 117] width 12 height 12
click at [801, 196] on link "Edit billing info" at bounding box center [854, 197] width 169 height 20
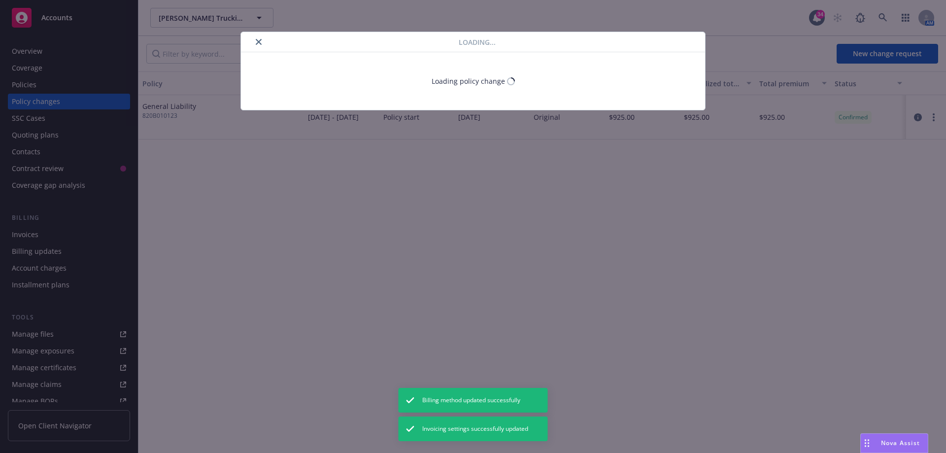
select select "MI"
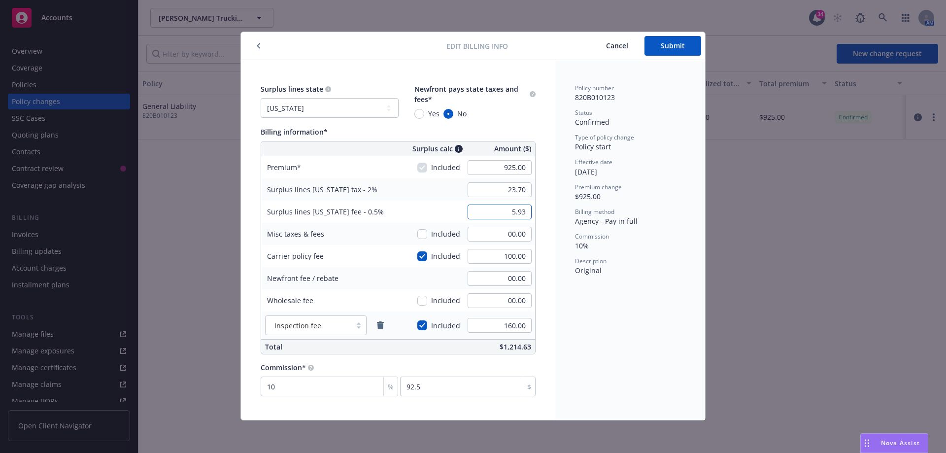
click at [527, 216] on input "5.93" at bounding box center [499, 211] width 64 height 15
click at [524, 215] on input "5.93" at bounding box center [499, 211] width 64 height 15
type input "00.00"
type input "23.13"
click at [677, 45] on span "Submit" at bounding box center [672, 45] width 24 height 9
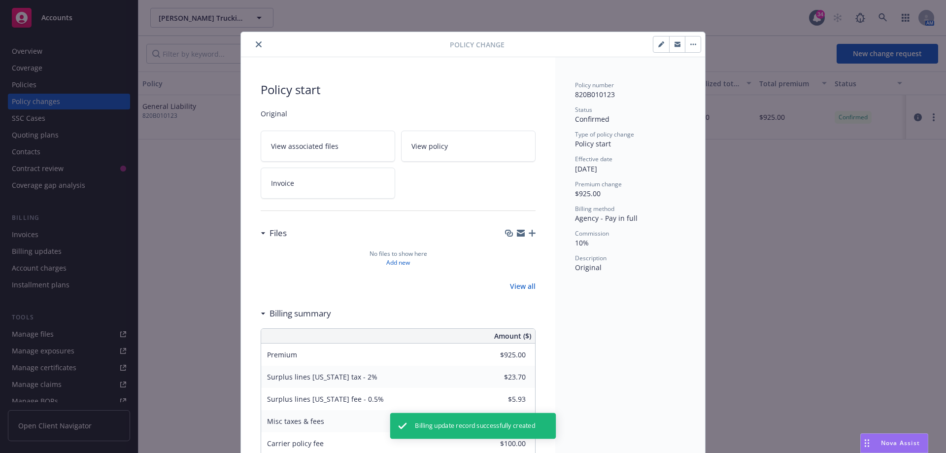
type input "$23.13"
type input "$0.00"
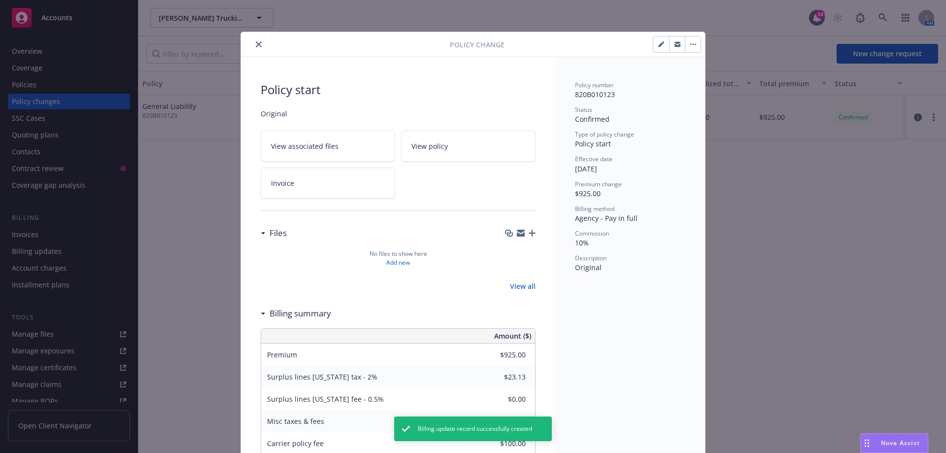
click at [329, 187] on link "Invoice" at bounding box center [328, 182] width 134 height 31
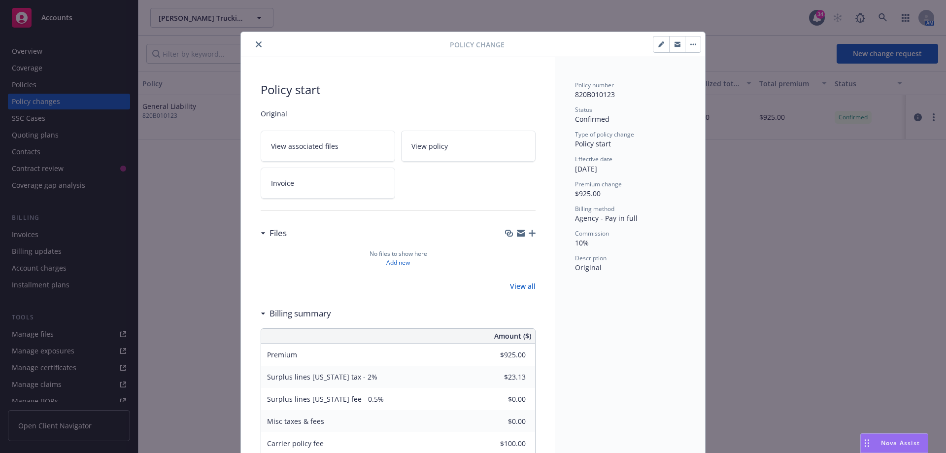
click at [256, 44] on icon "close" at bounding box center [259, 44] width 6 height 6
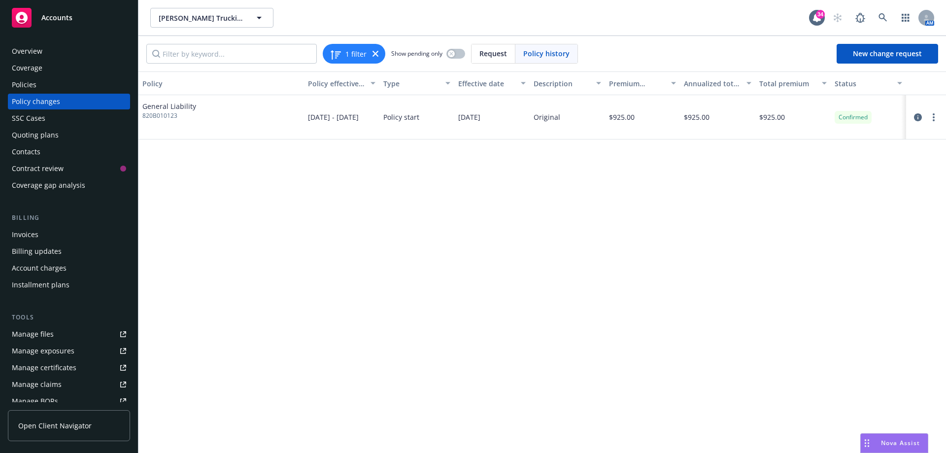
click at [82, 75] on div "Coverage" at bounding box center [69, 68] width 114 height 16
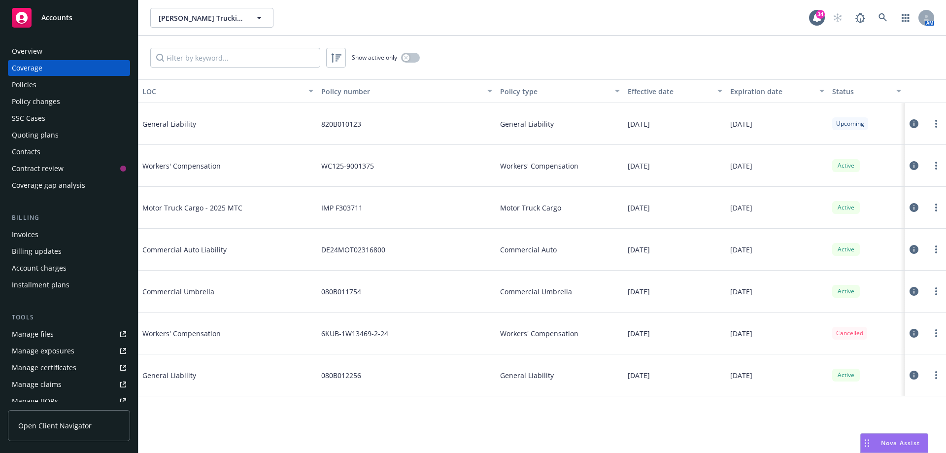
click at [75, 82] on div "Policies" at bounding box center [69, 85] width 114 height 16
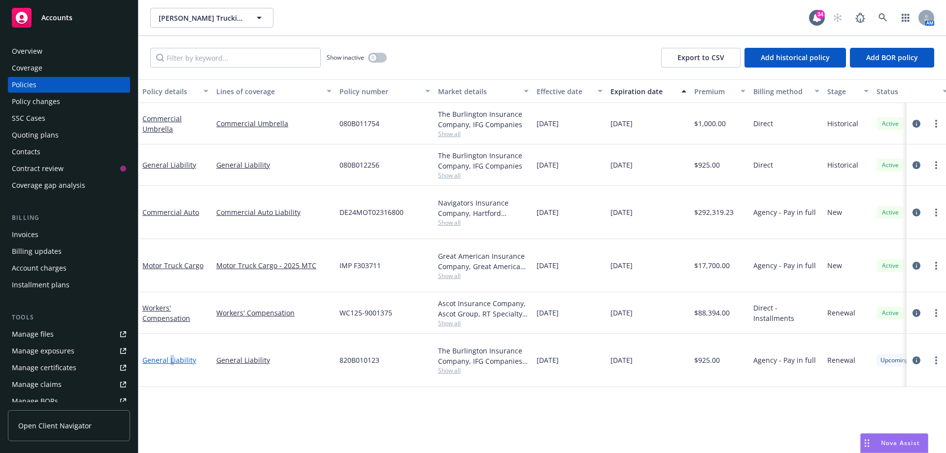
click at [172, 355] on link "General Liability" at bounding box center [169, 359] width 54 height 9
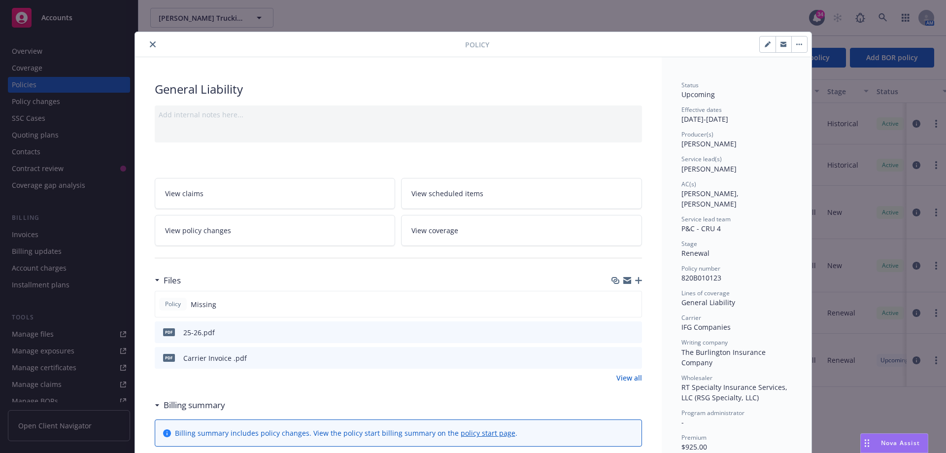
scroll to position [30, 0]
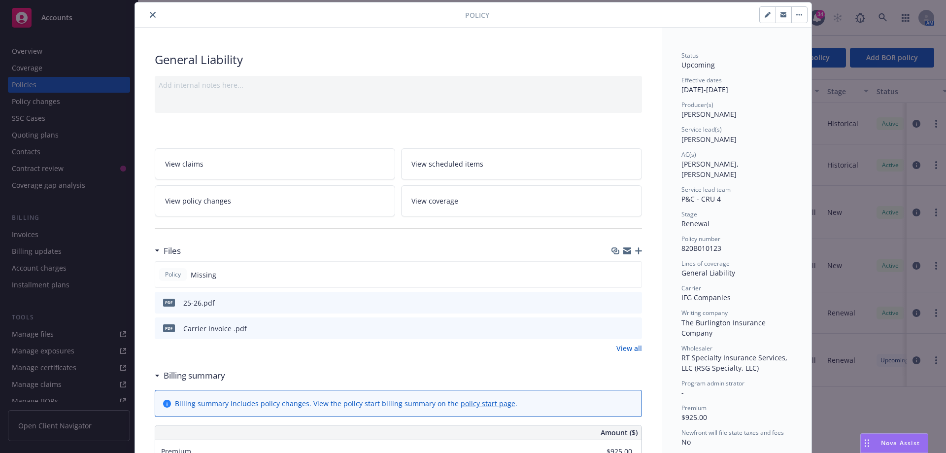
type input "$23.13"
type input "$0.00"
click at [287, 203] on link "View policy changes" at bounding box center [275, 200] width 241 height 31
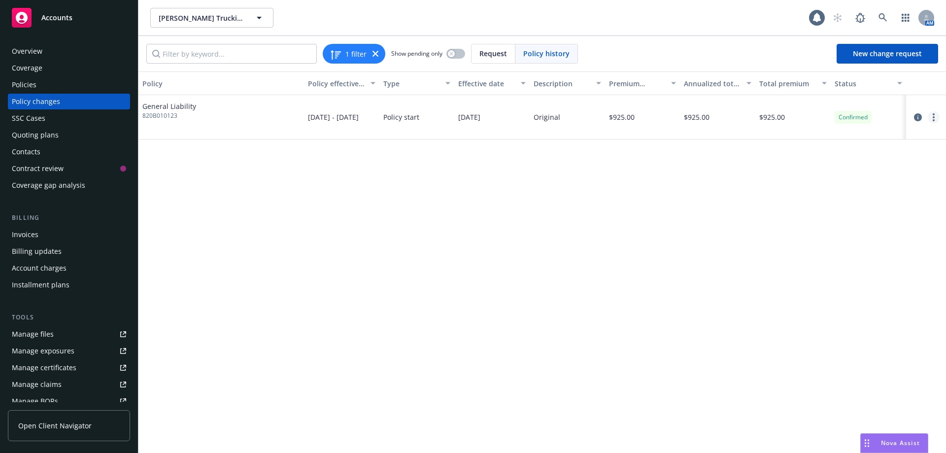
click at [931, 118] on link "more" at bounding box center [933, 117] width 12 height 12
click at [815, 198] on link "Edit billing info" at bounding box center [854, 197] width 169 height 20
select select "MI"
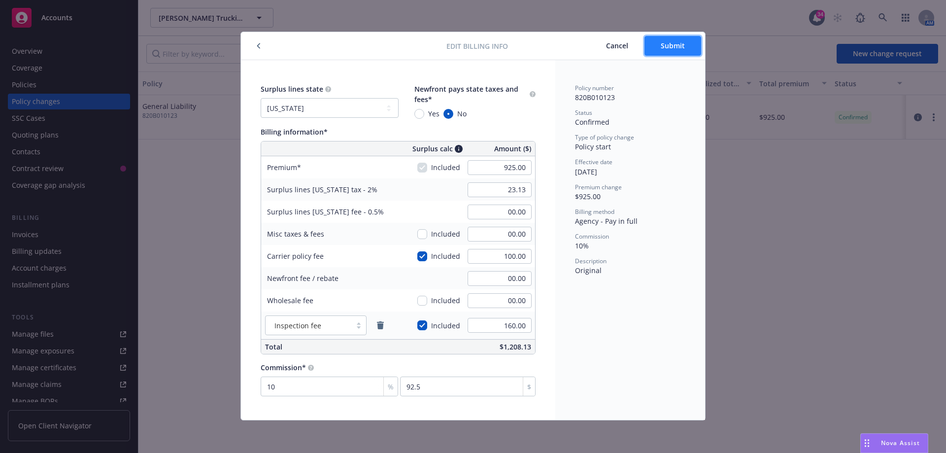
click at [670, 49] on span "Submit" at bounding box center [672, 45] width 24 height 9
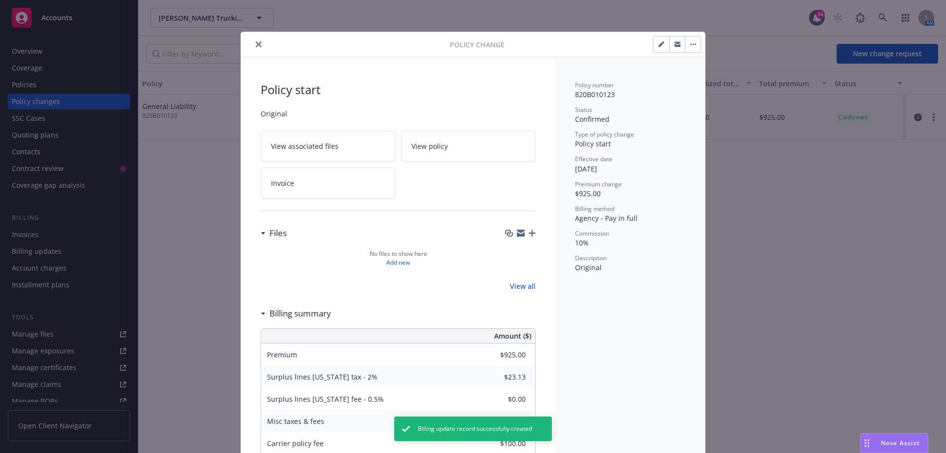
click at [318, 187] on link "Invoice" at bounding box center [328, 182] width 134 height 31
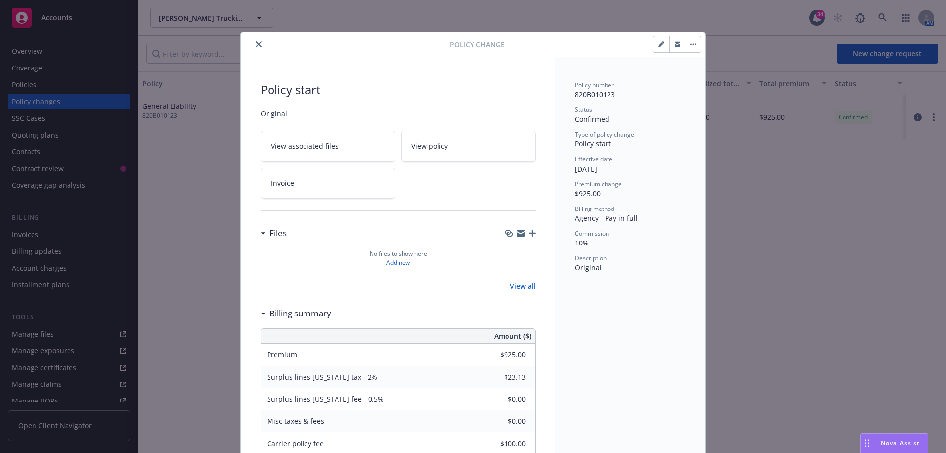
click at [255, 40] on button "close" at bounding box center [259, 44] width 12 height 12
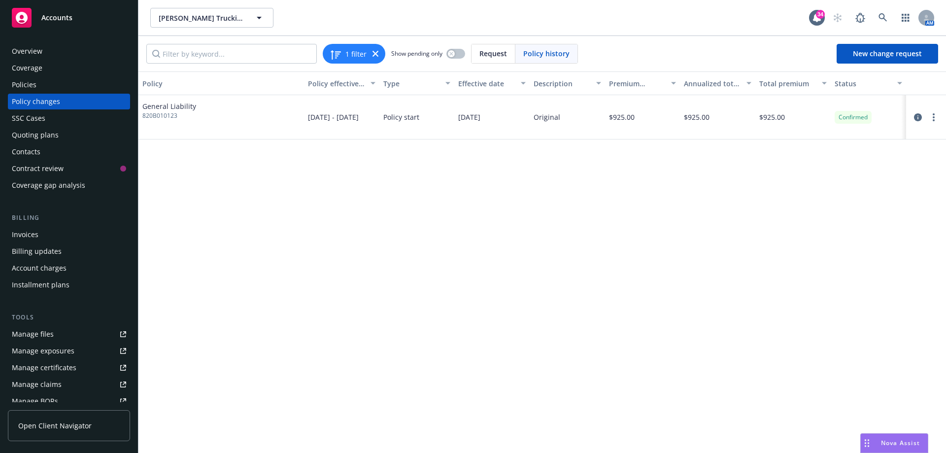
click at [68, 83] on div "Policies" at bounding box center [69, 85] width 114 height 16
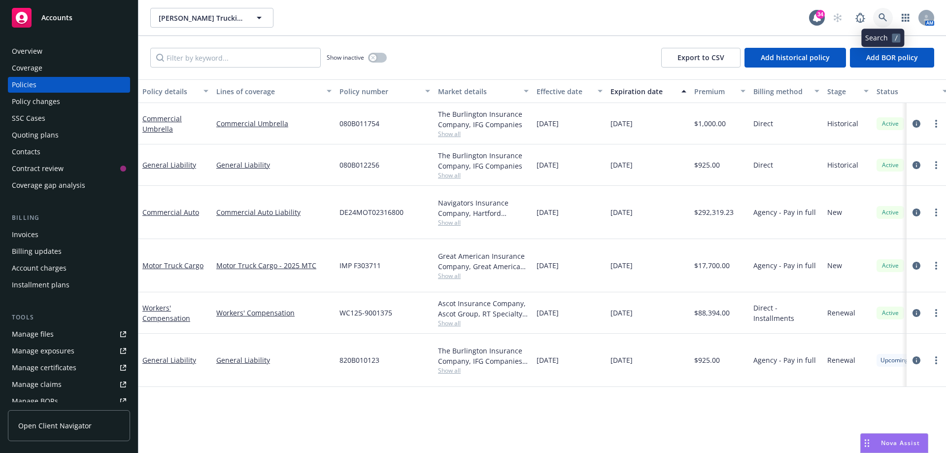
click at [879, 13] on link at bounding box center [883, 18] width 20 height 20
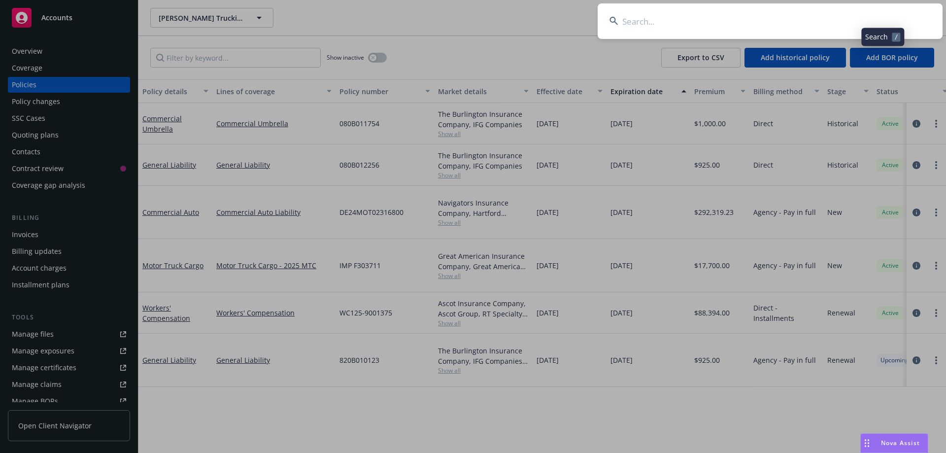
click at [821, 26] on input at bounding box center [769, 20] width 345 height 35
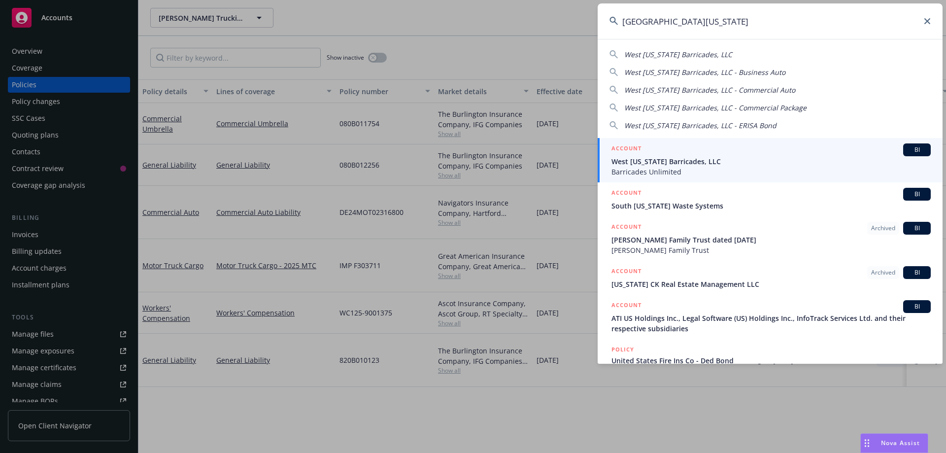
type input "[GEOGRAPHIC_DATA][US_STATE]"
click at [682, 162] on span "West [US_STATE] Barricades, LLC" at bounding box center [770, 161] width 319 height 10
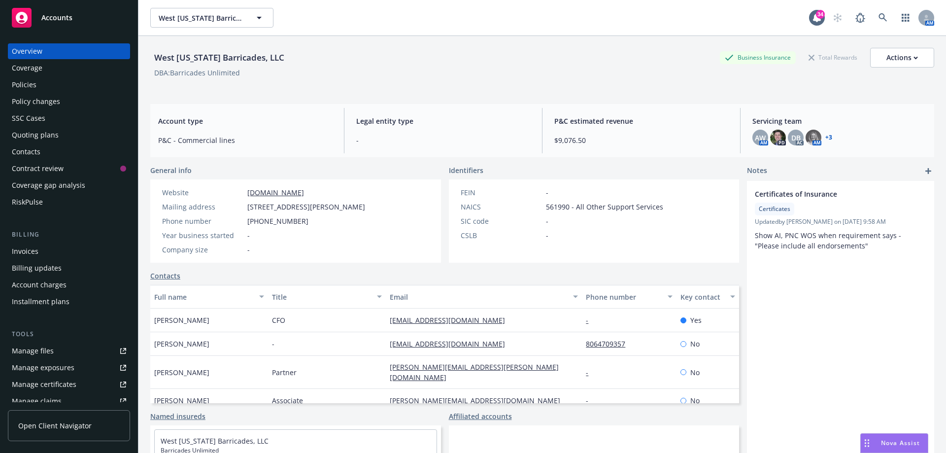
click at [610, 46] on div "West [US_STATE] Barricades, LLC Business Insurance Total Rewards Actions DBA: B…" at bounding box center [542, 66] width 784 height 60
click at [33, 86] on div "Policies" at bounding box center [24, 85] width 25 height 16
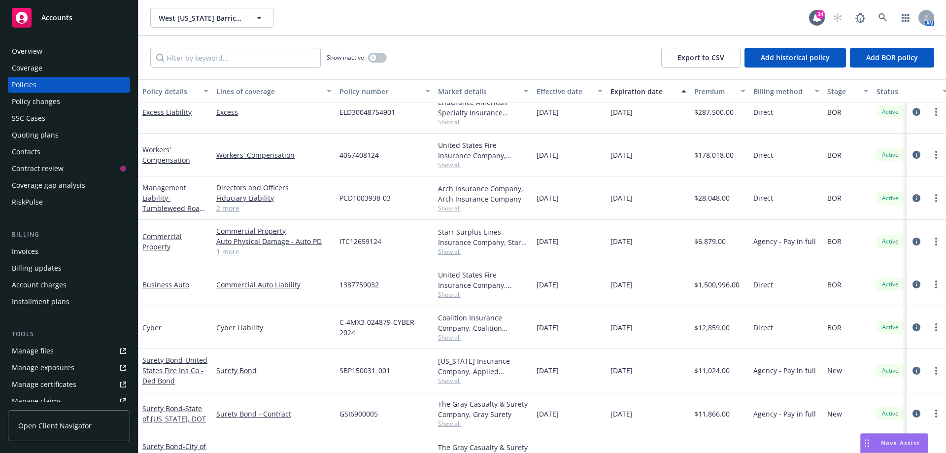
scroll to position [65, 0]
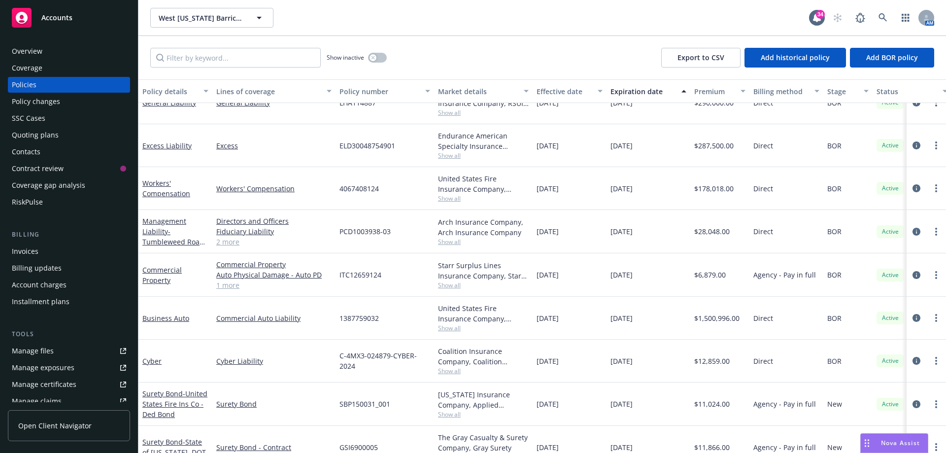
click at [56, 354] on link "Manage files" at bounding box center [69, 351] width 122 height 16
